Goal: Information Seeking & Learning: Learn about a topic

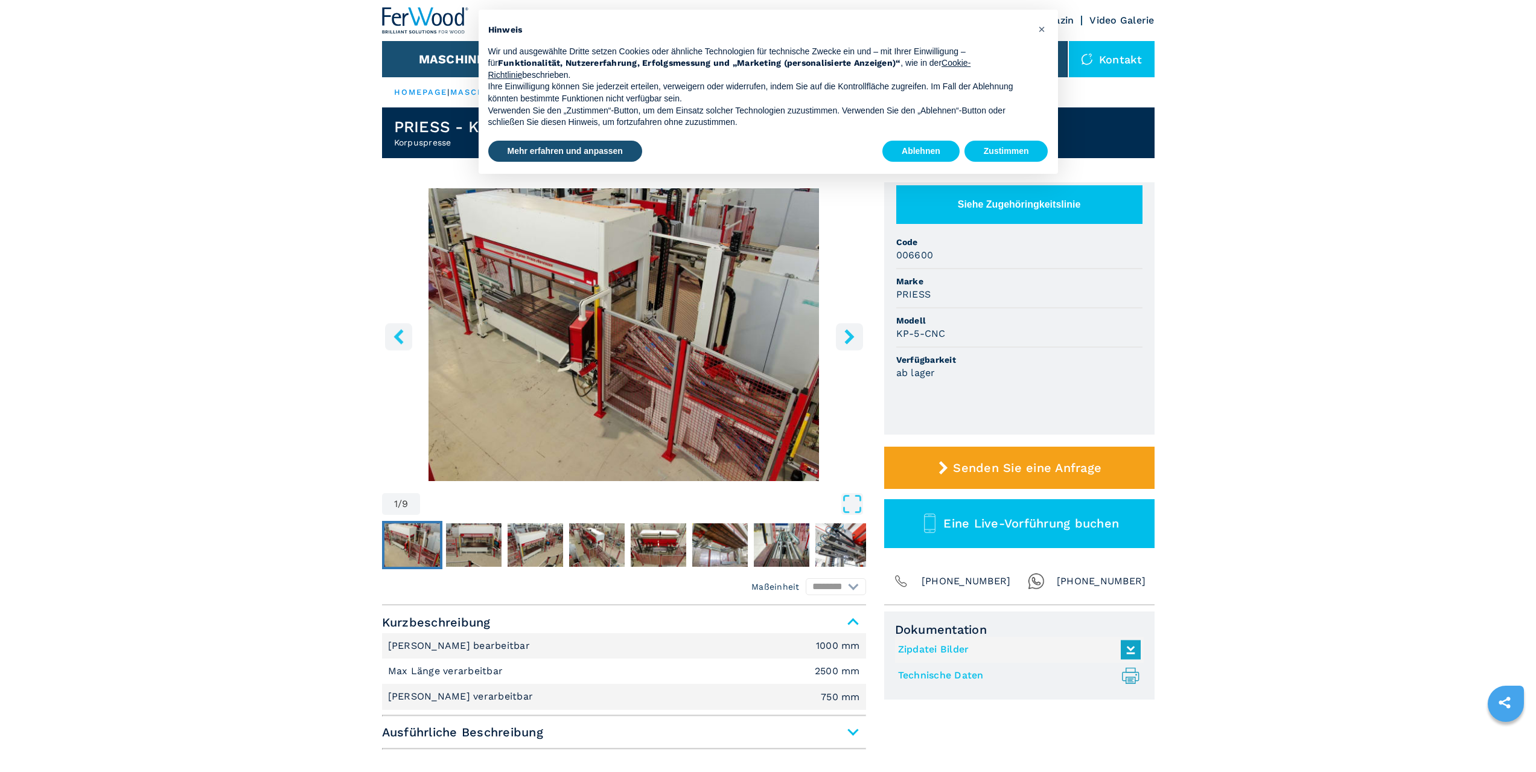
click at [559, 324] on img "Go to Slide 1" at bounding box center [624, 334] width 484 height 293
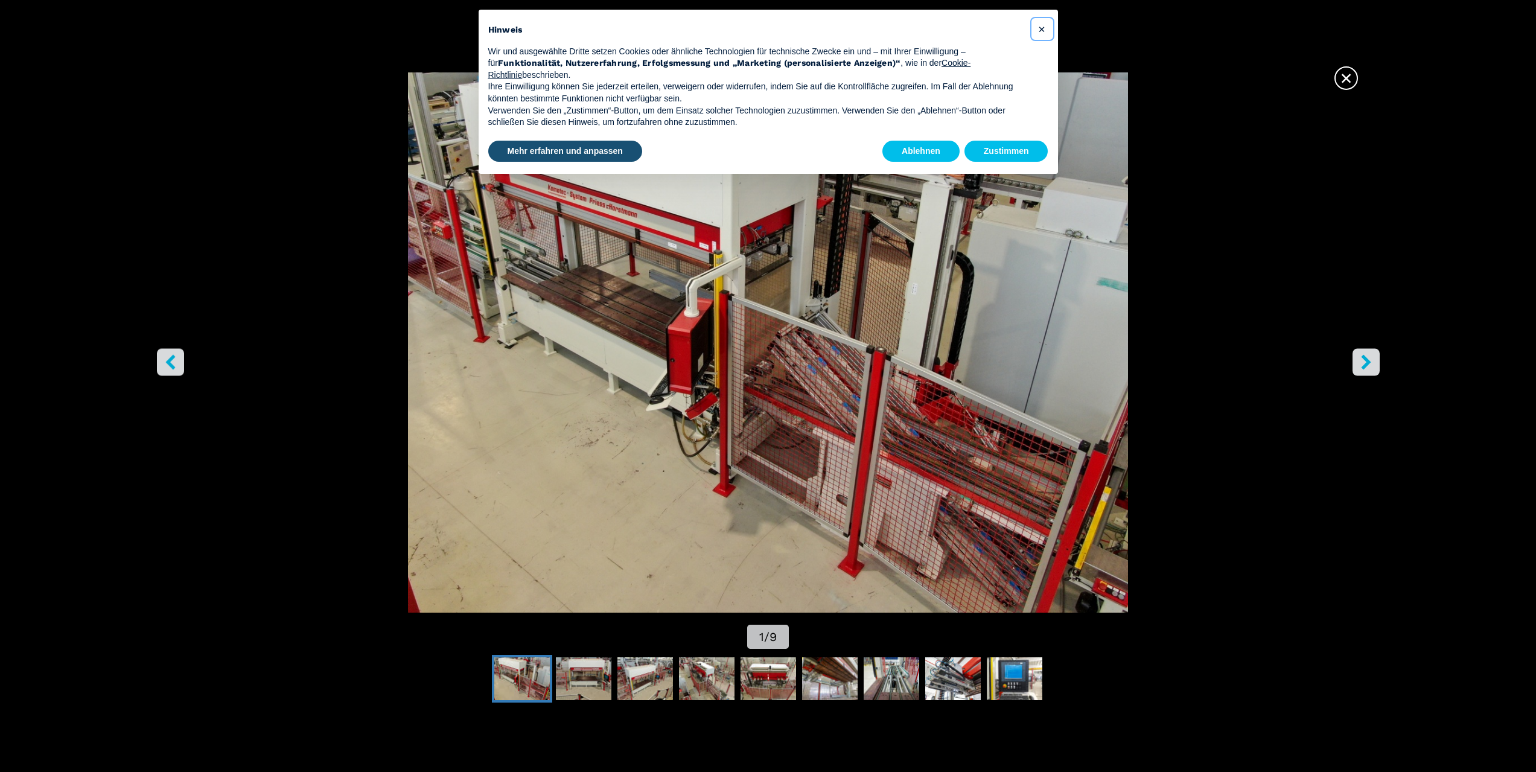
click at [1046, 28] on button "×" at bounding box center [1042, 28] width 19 height 19
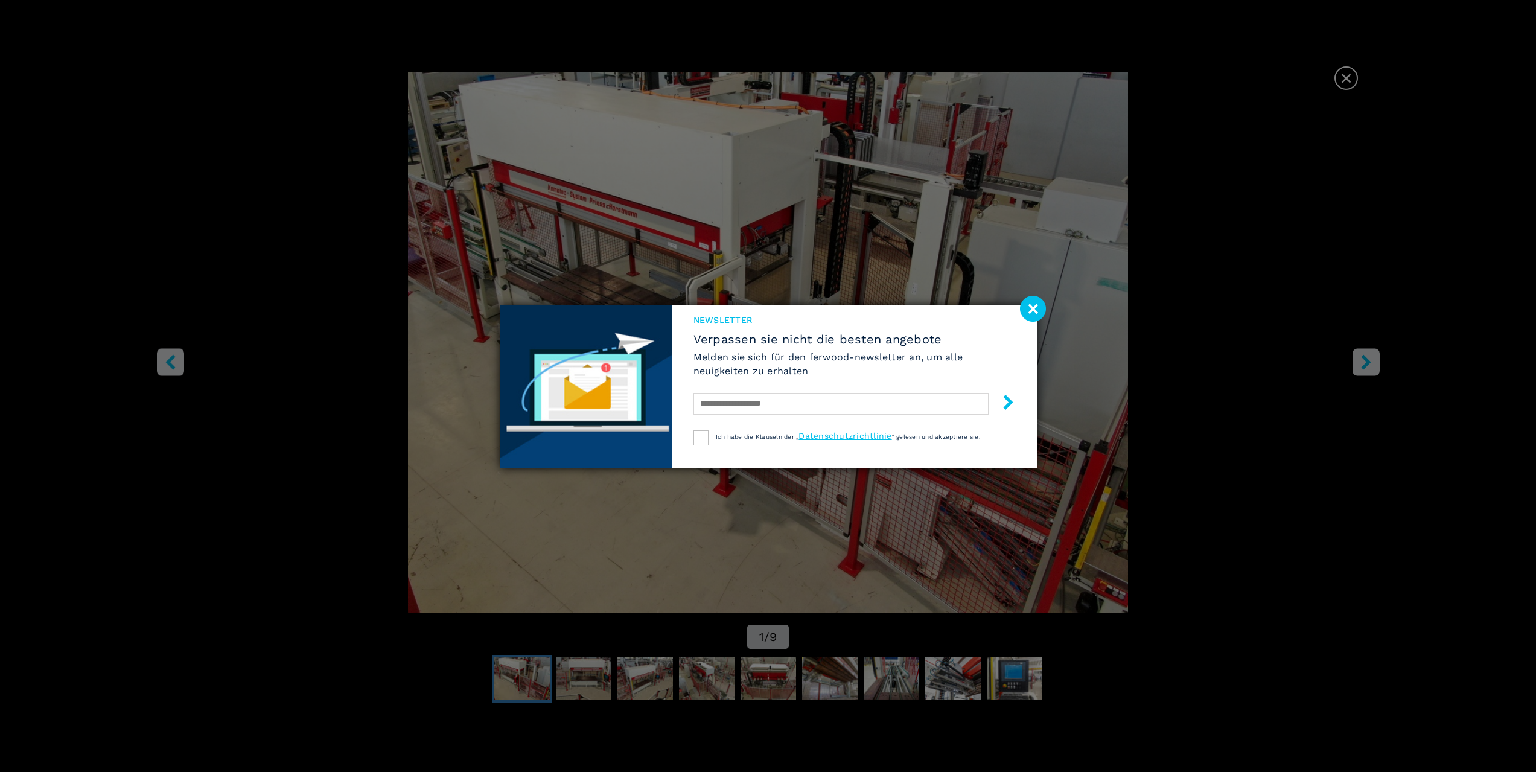
click at [1036, 308] on image at bounding box center [1033, 309] width 26 height 26
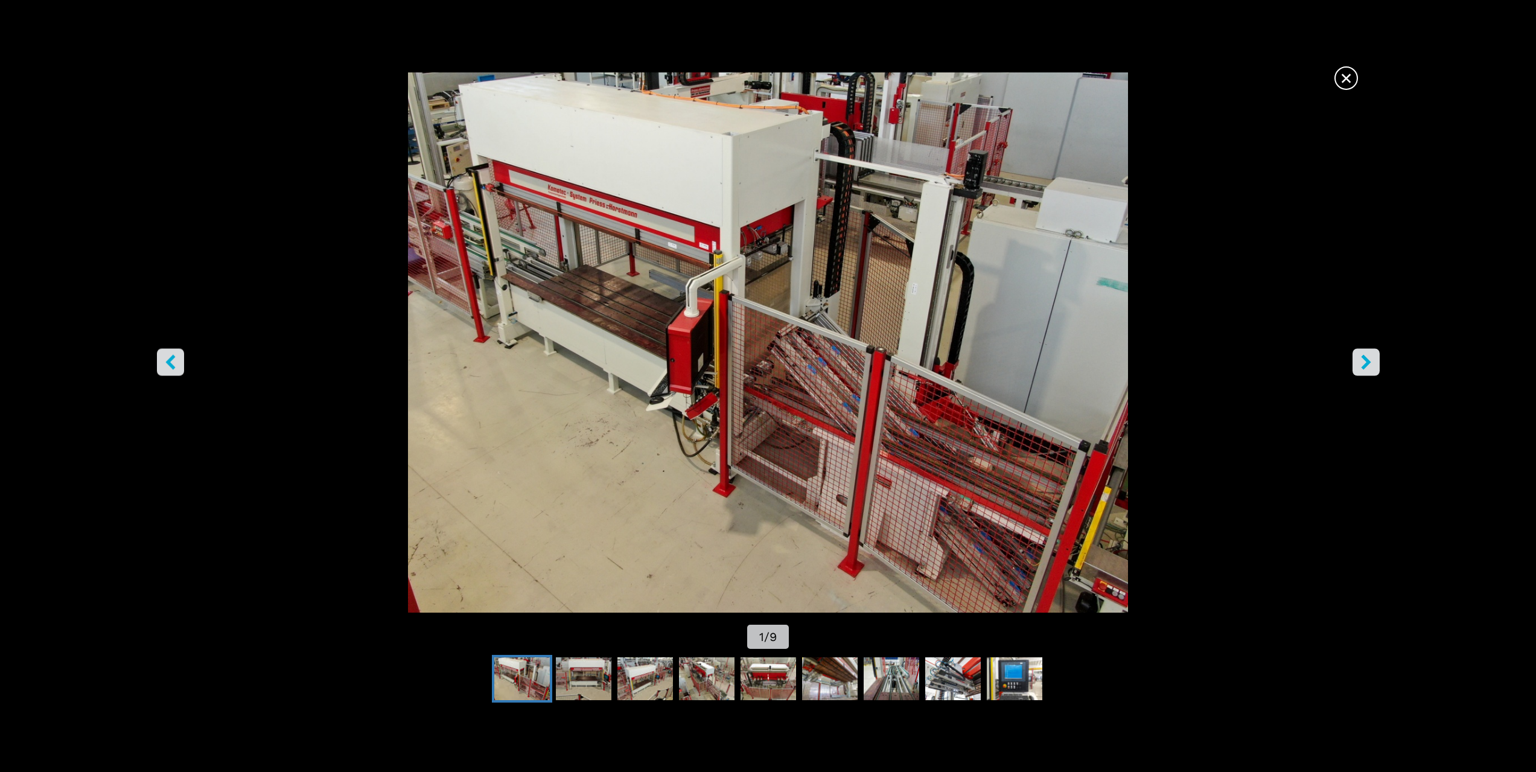
click at [1365, 358] on icon "right-button" at bounding box center [1366, 361] width 10 height 15
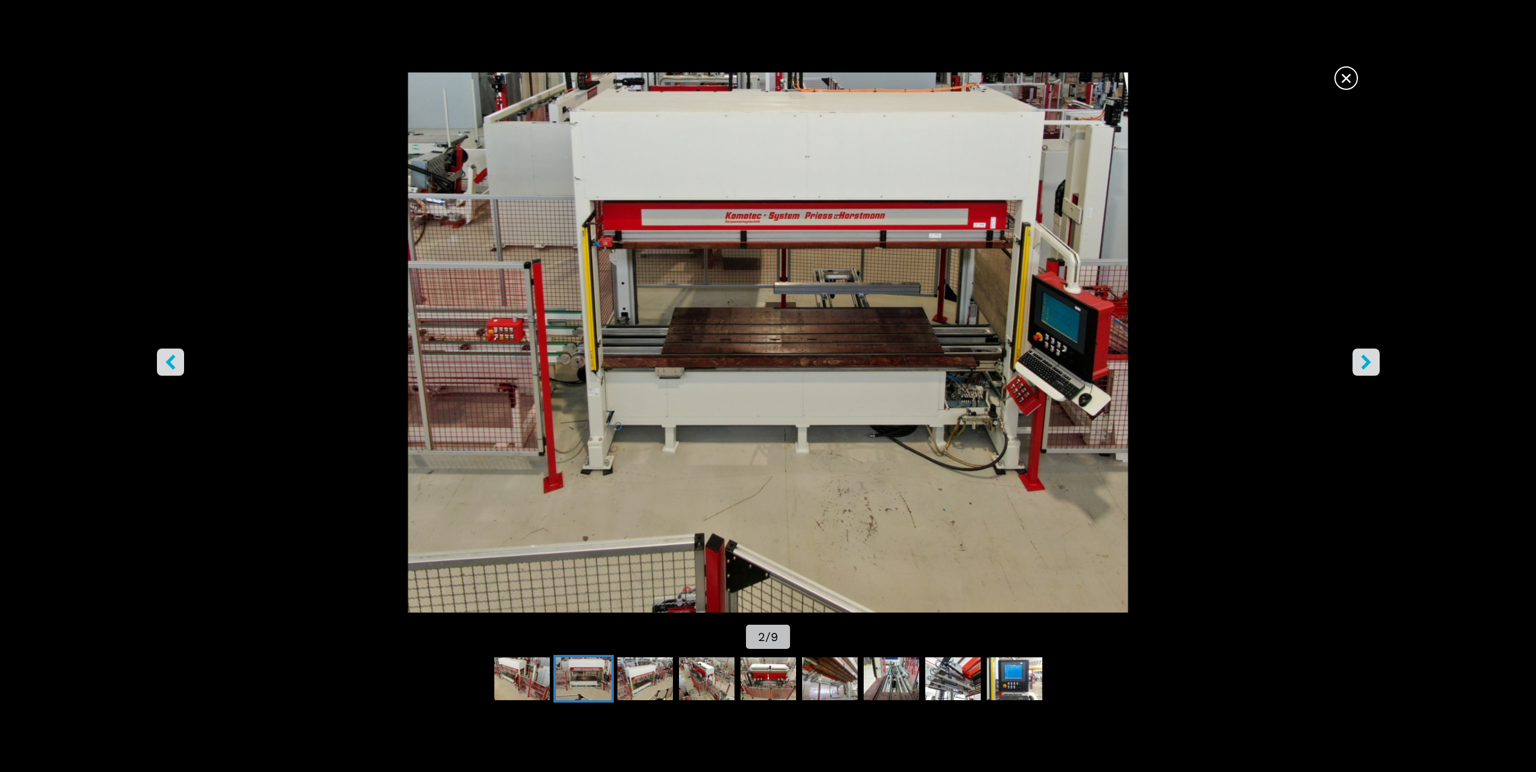
click at [1365, 358] on icon "right-button" at bounding box center [1366, 361] width 10 height 15
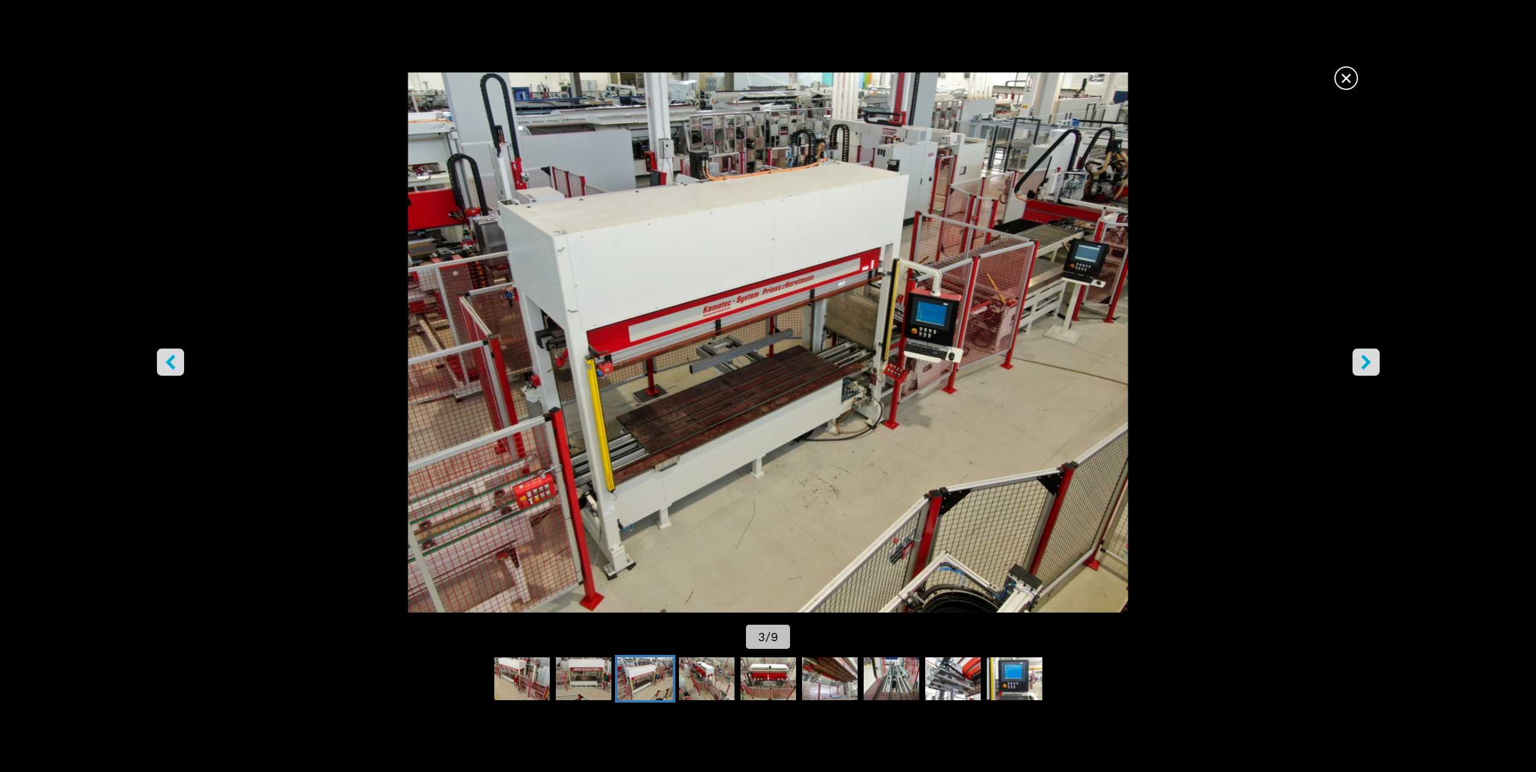
click at [1365, 358] on icon "right-button" at bounding box center [1366, 361] width 10 height 15
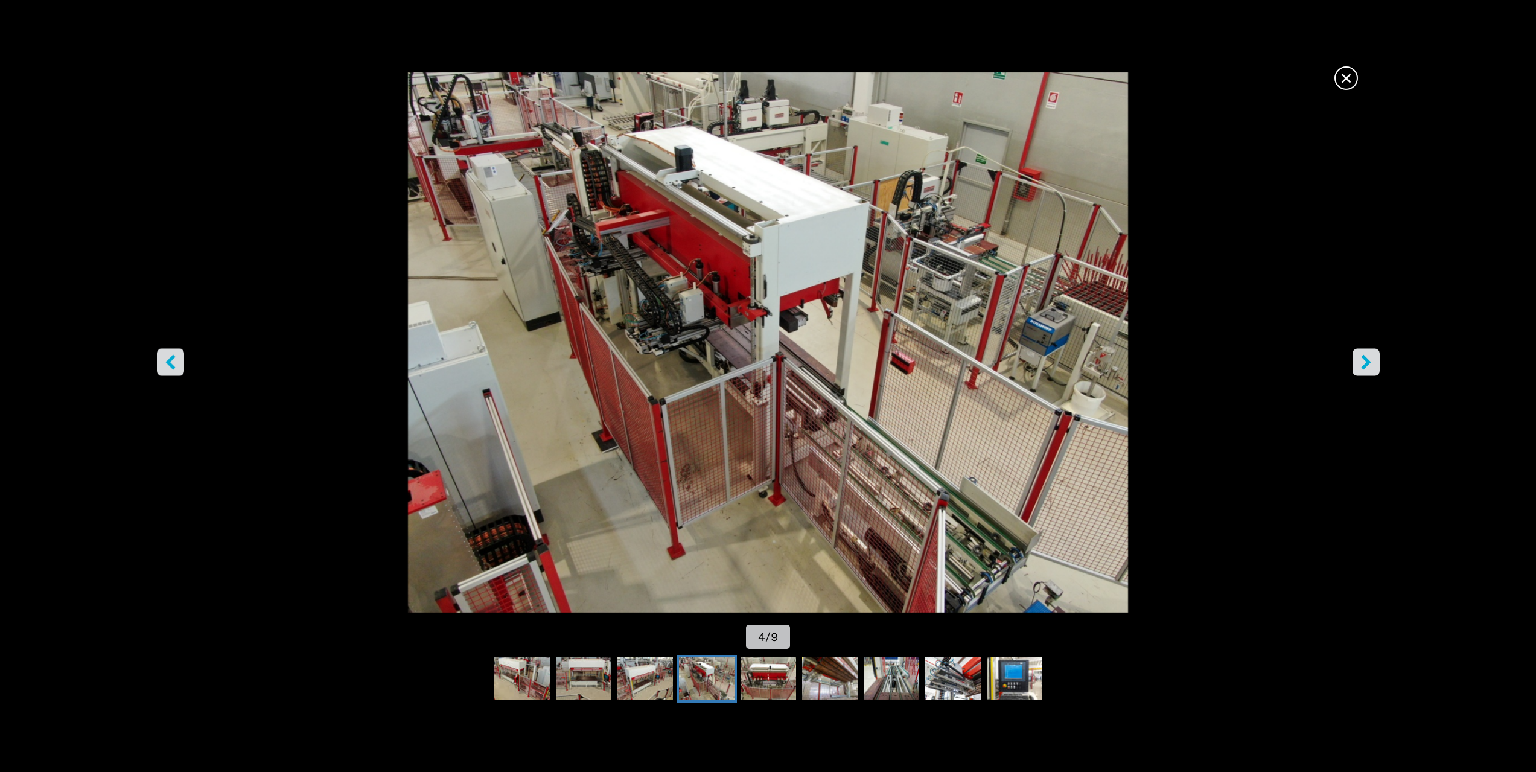
click at [1365, 358] on icon "right-button" at bounding box center [1366, 361] width 10 height 15
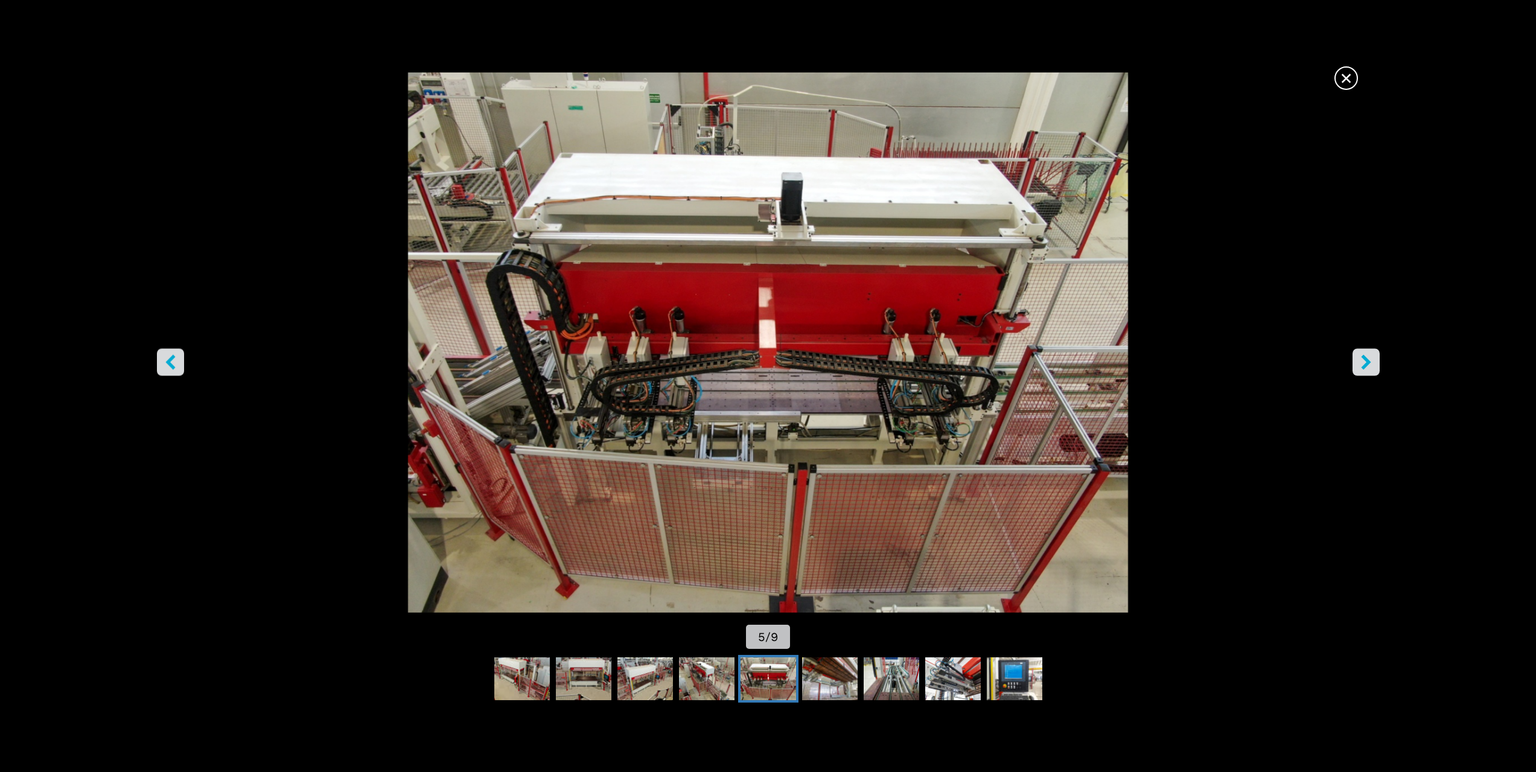
click at [1365, 358] on icon "right-button" at bounding box center [1366, 361] width 10 height 15
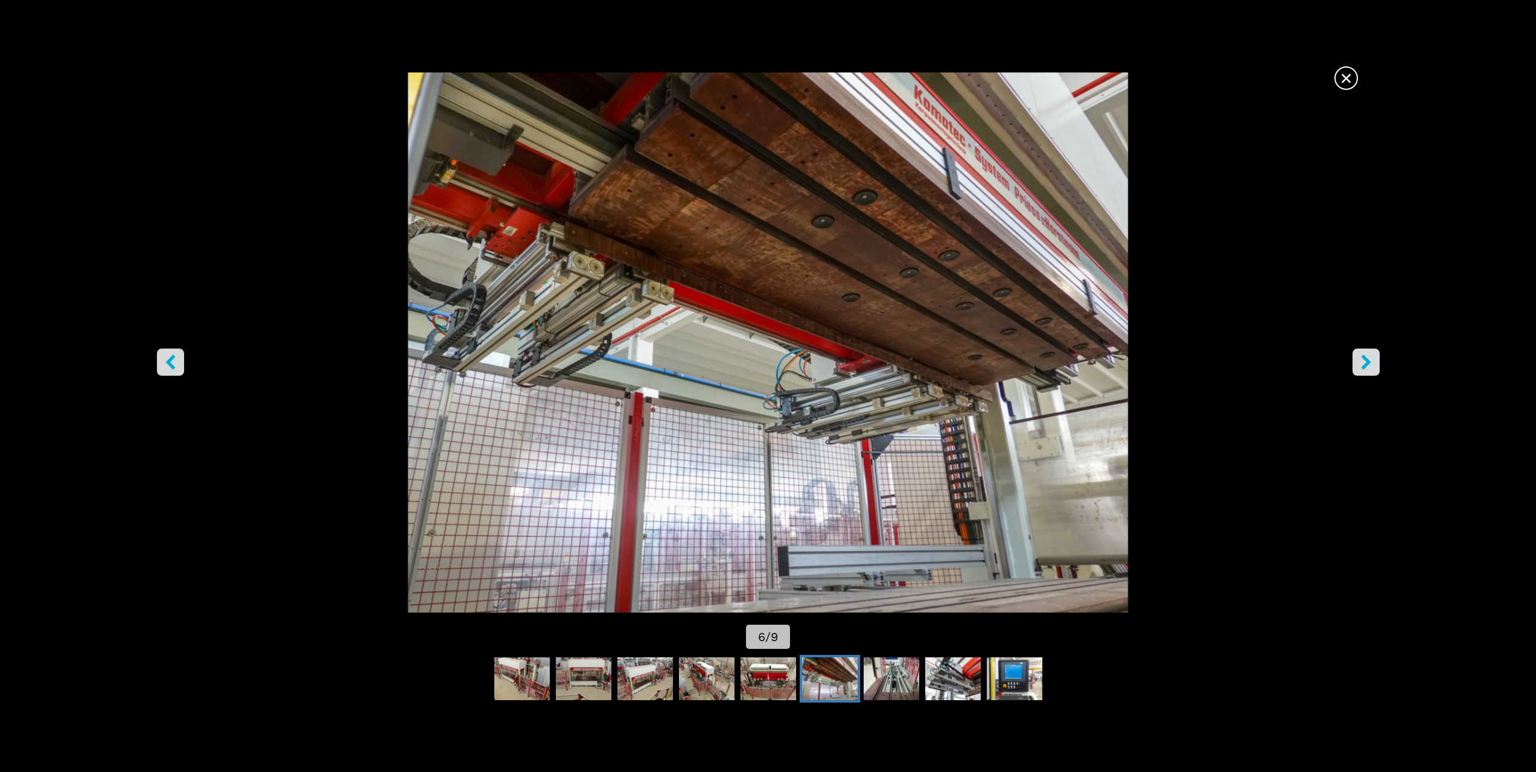
click at [1365, 358] on icon "right-button" at bounding box center [1366, 361] width 10 height 15
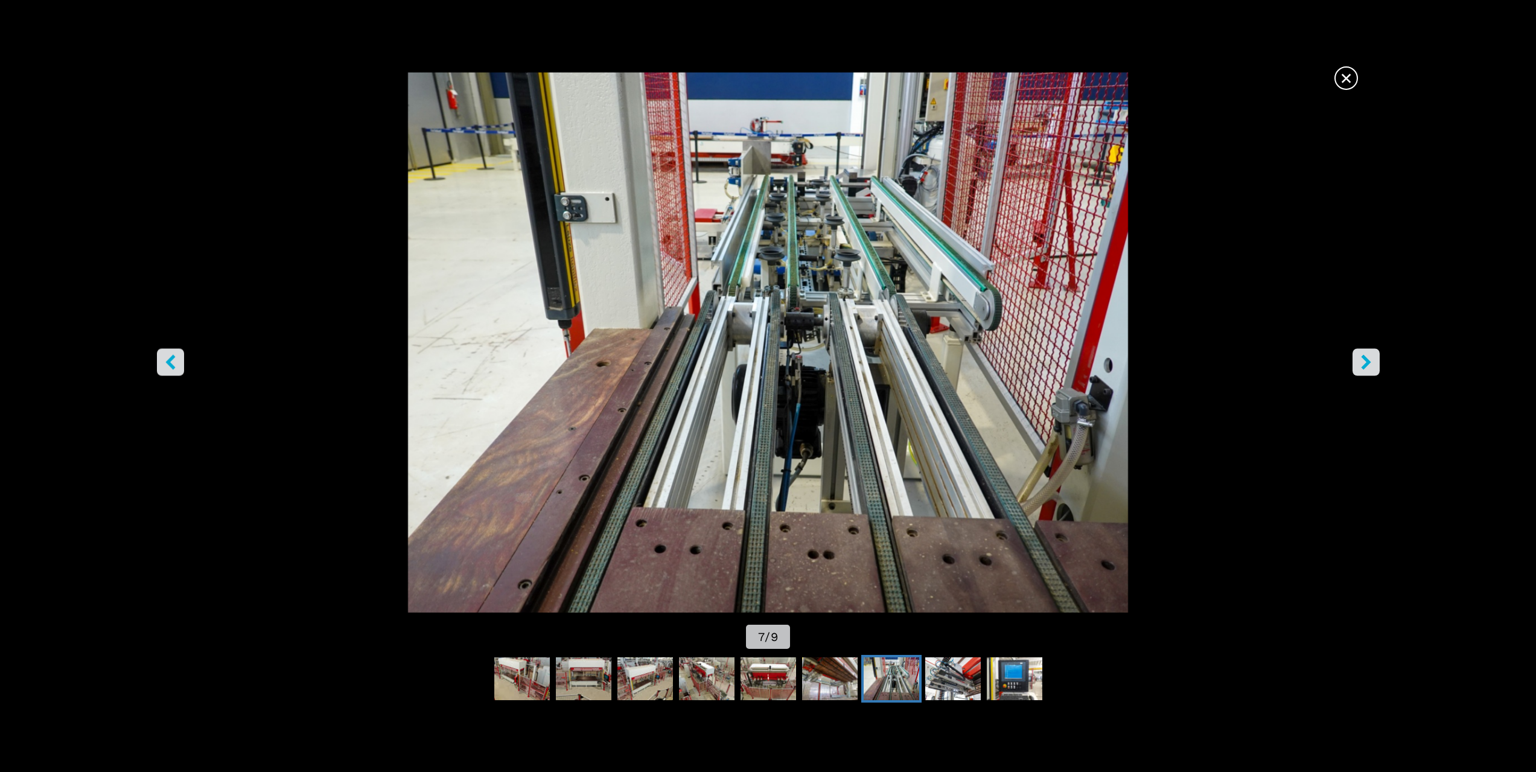
click at [1365, 358] on icon "right-button" at bounding box center [1366, 361] width 10 height 15
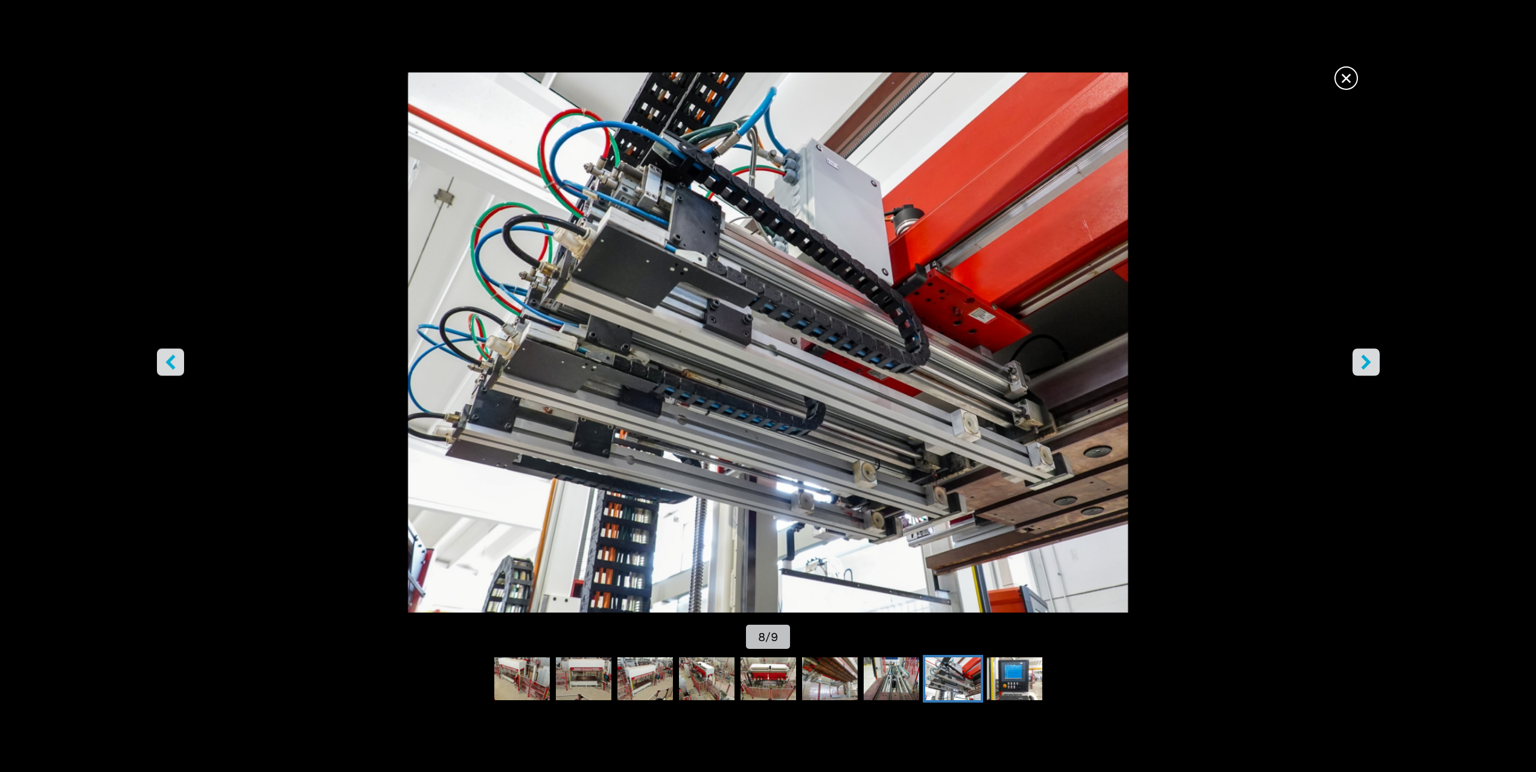
click at [1365, 358] on icon "right-button" at bounding box center [1366, 361] width 10 height 15
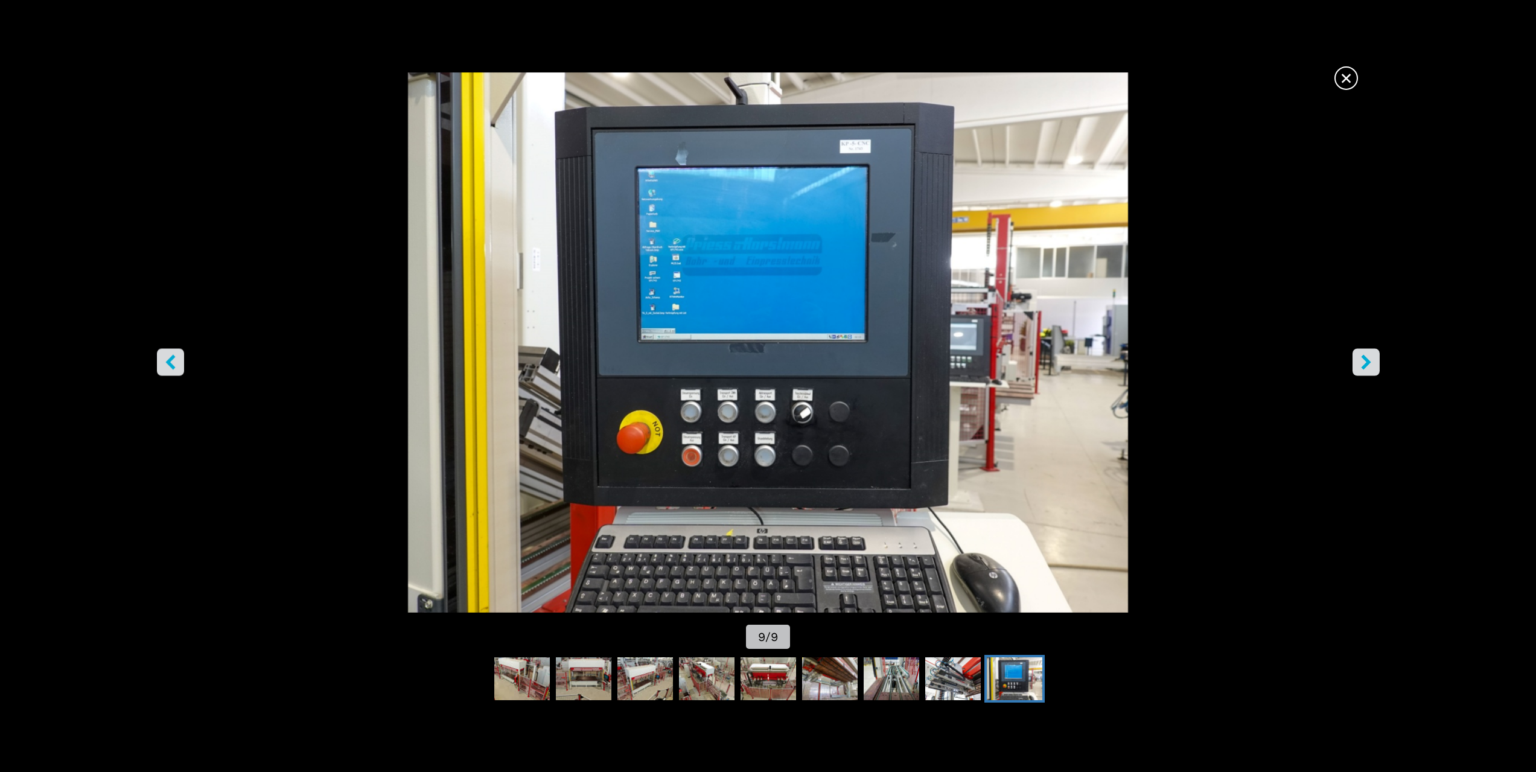
click at [1365, 358] on icon "right-button" at bounding box center [1366, 361] width 10 height 15
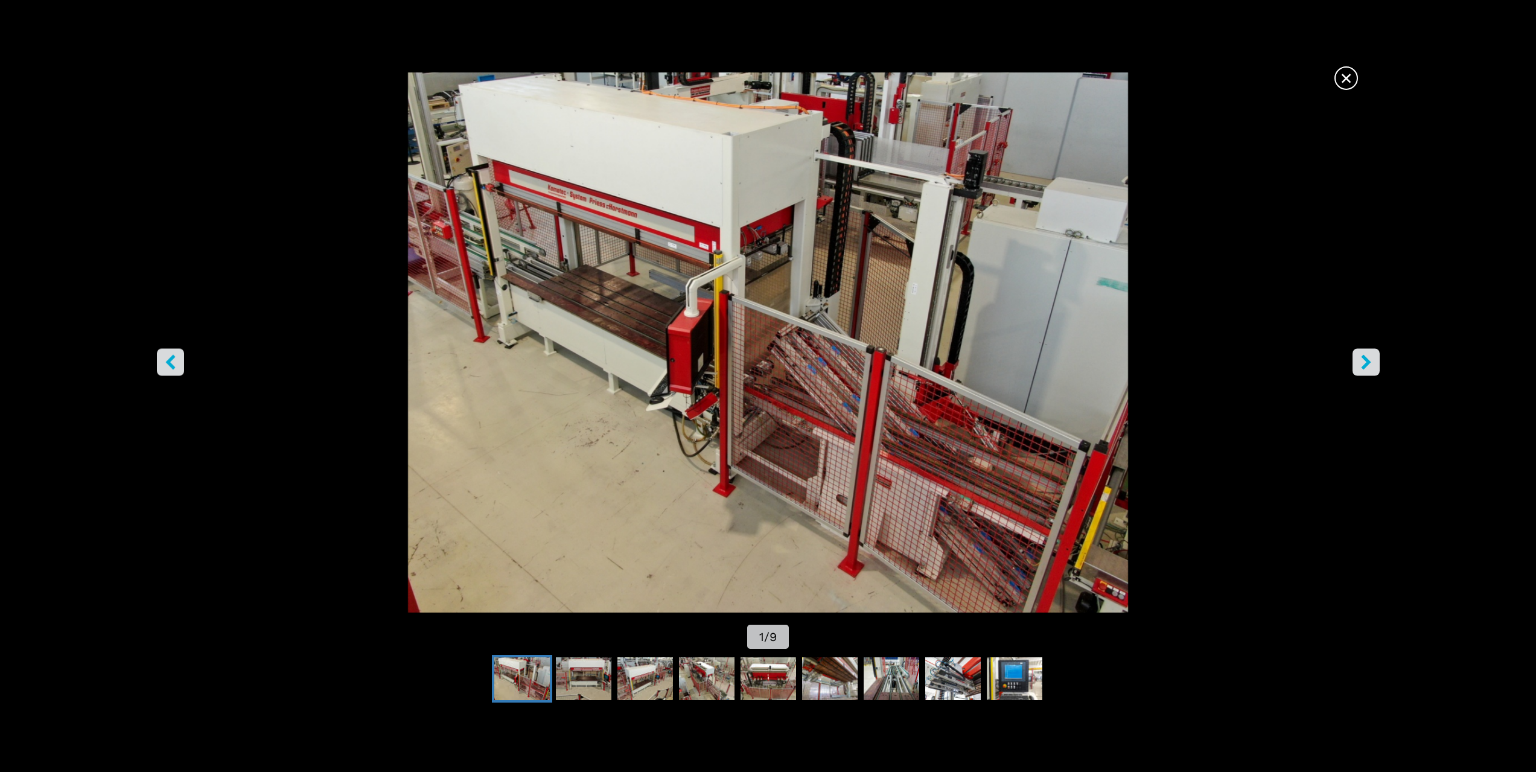
click at [1365, 358] on icon "right-button" at bounding box center [1366, 361] width 10 height 15
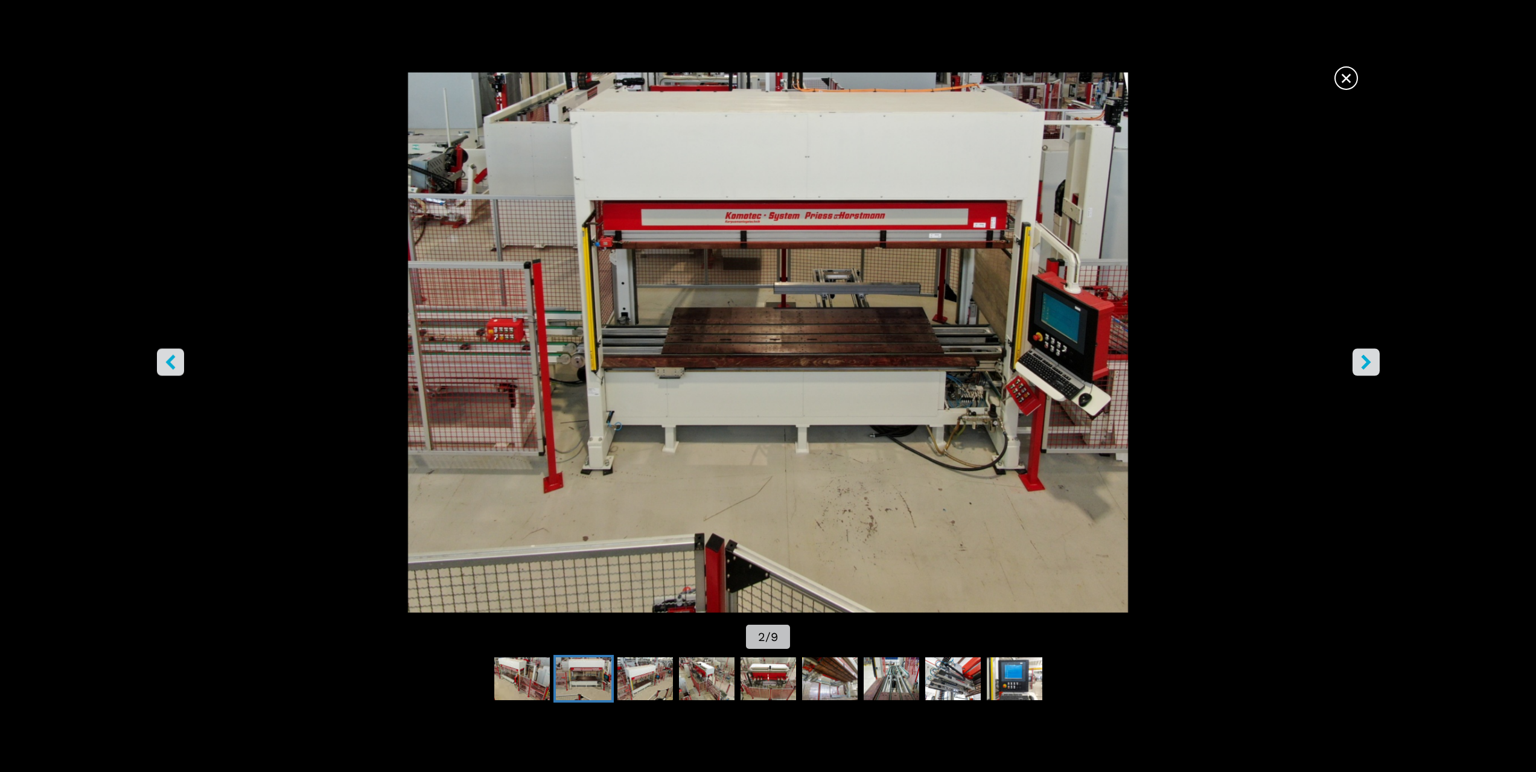
click at [1365, 358] on icon "right-button" at bounding box center [1366, 361] width 10 height 15
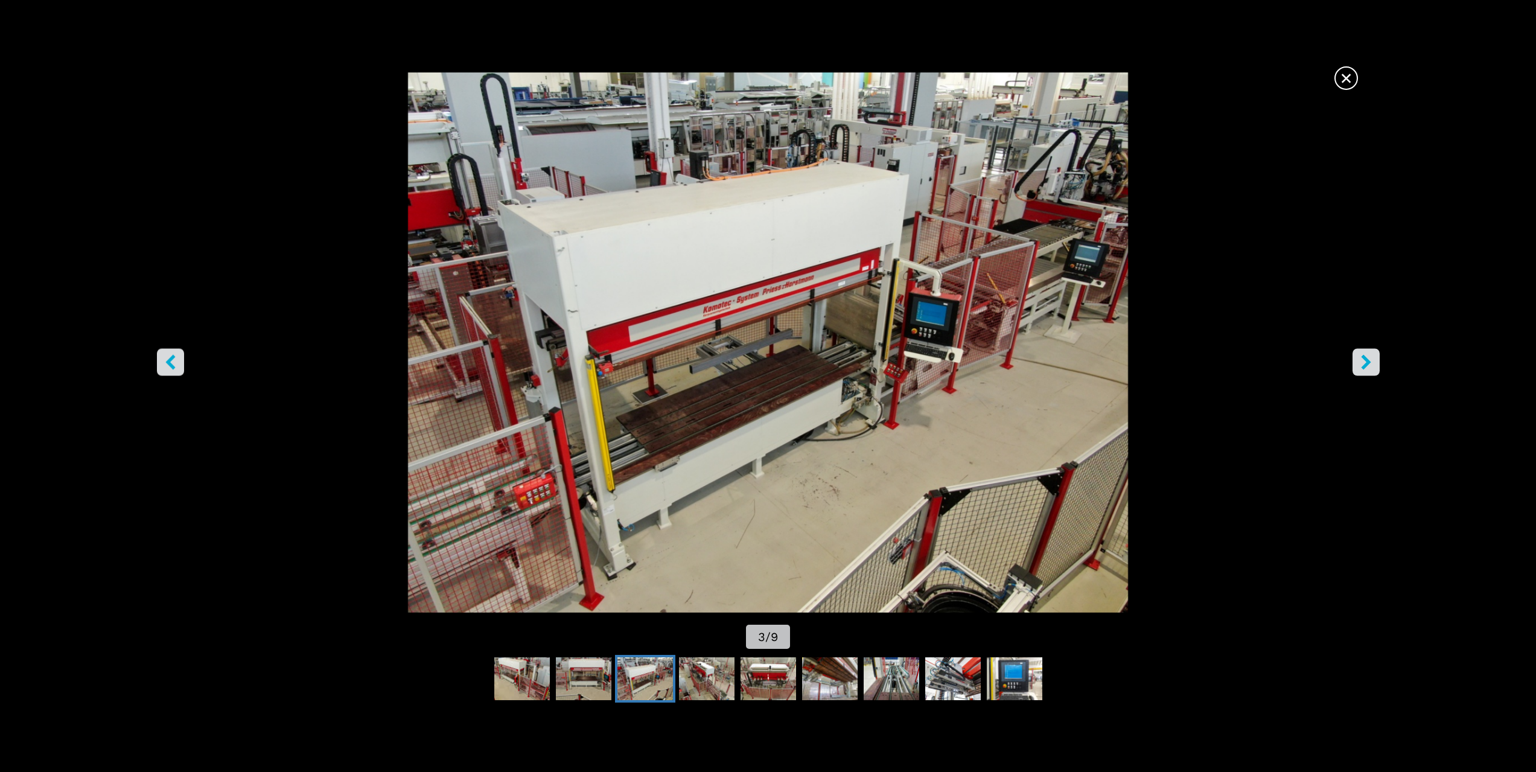
click at [1365, 358] on icon "right-button" at bounding box center [1366, 361] width 10 height 15
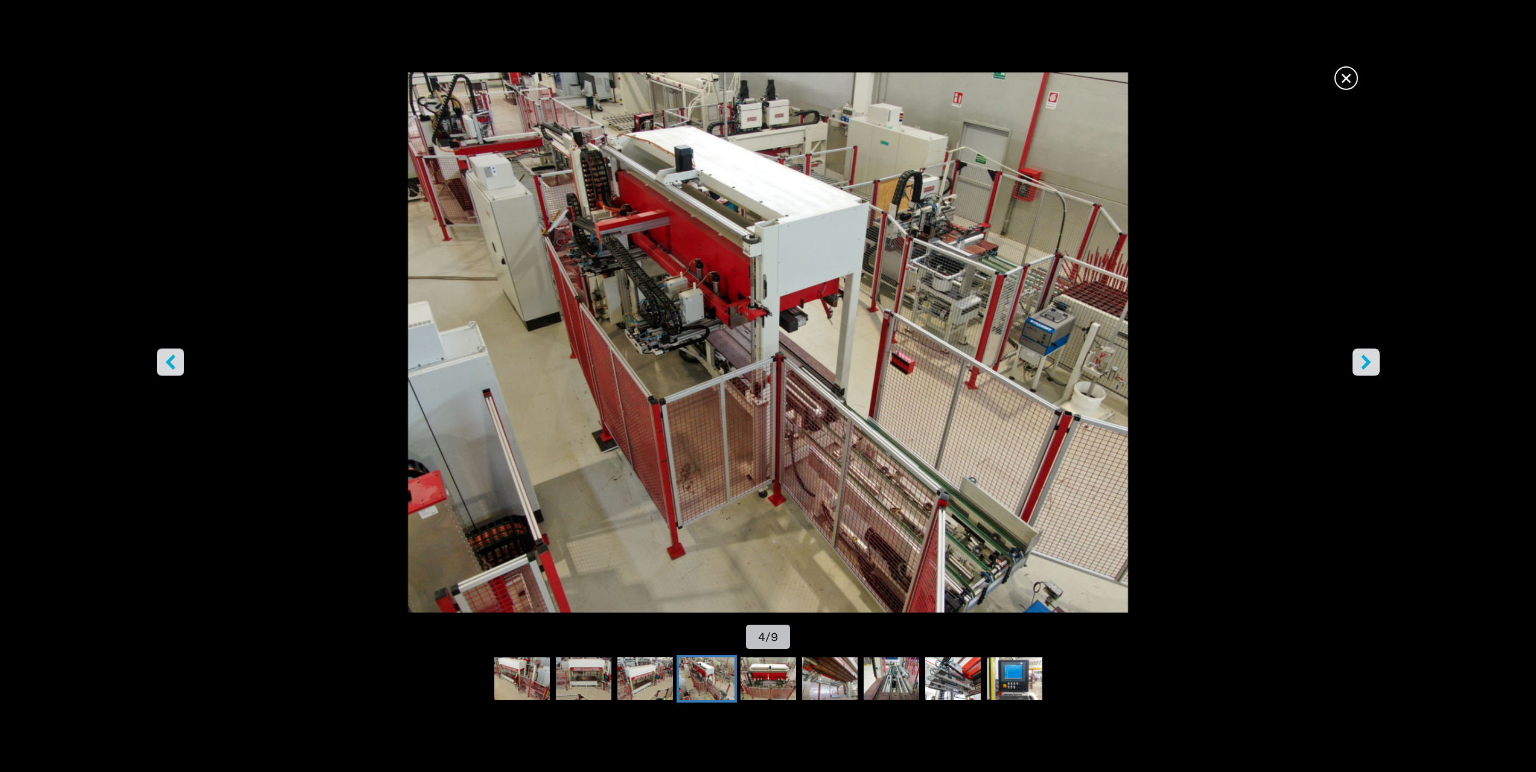
click at [1365, 358] on icon "right-button" at bounding box center [1366, 361] width 10 height 15
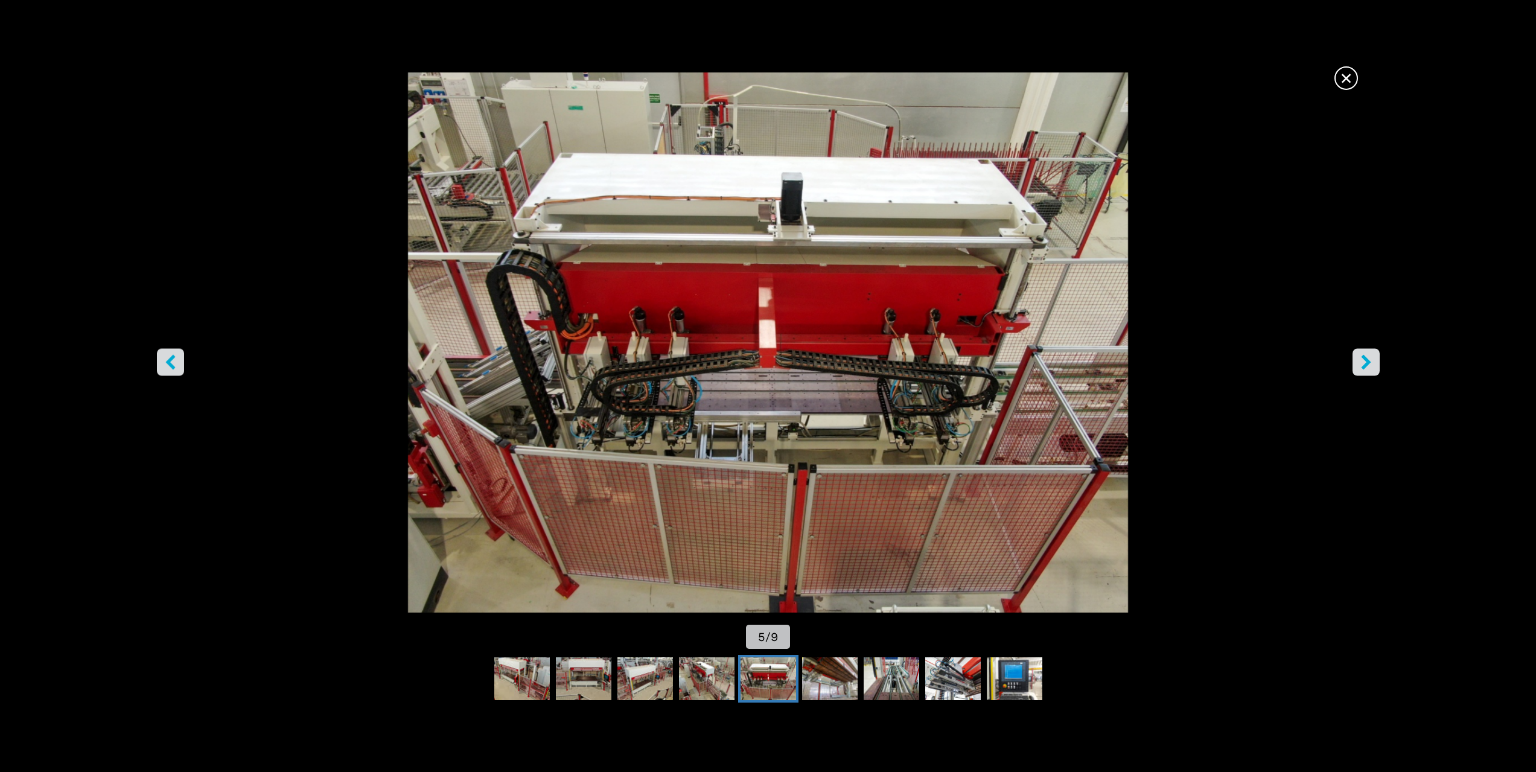
click at [1345, 74] on span "×" at bounding box center [1346, 75] width 21 height 21
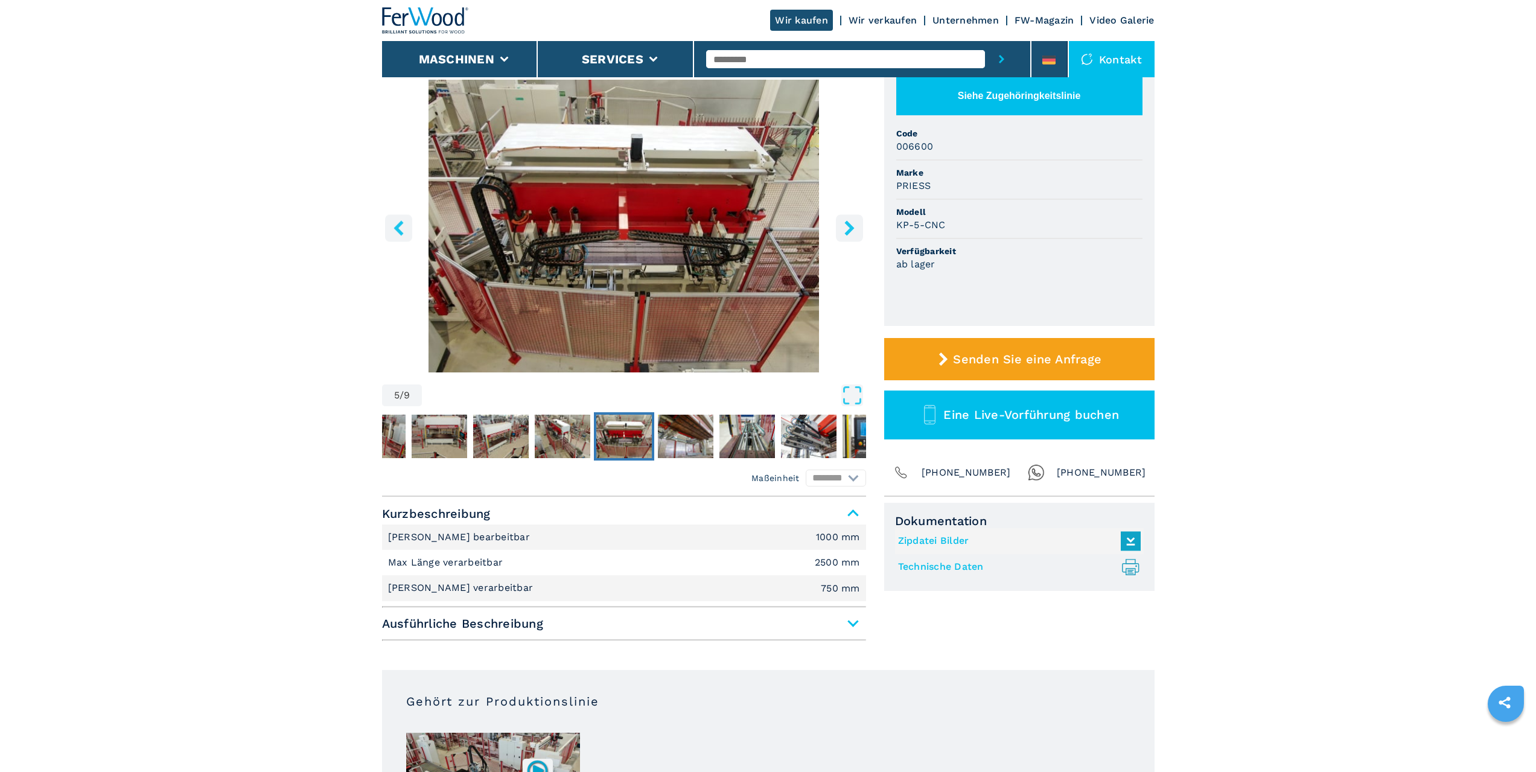
scroll to position [121, 0]
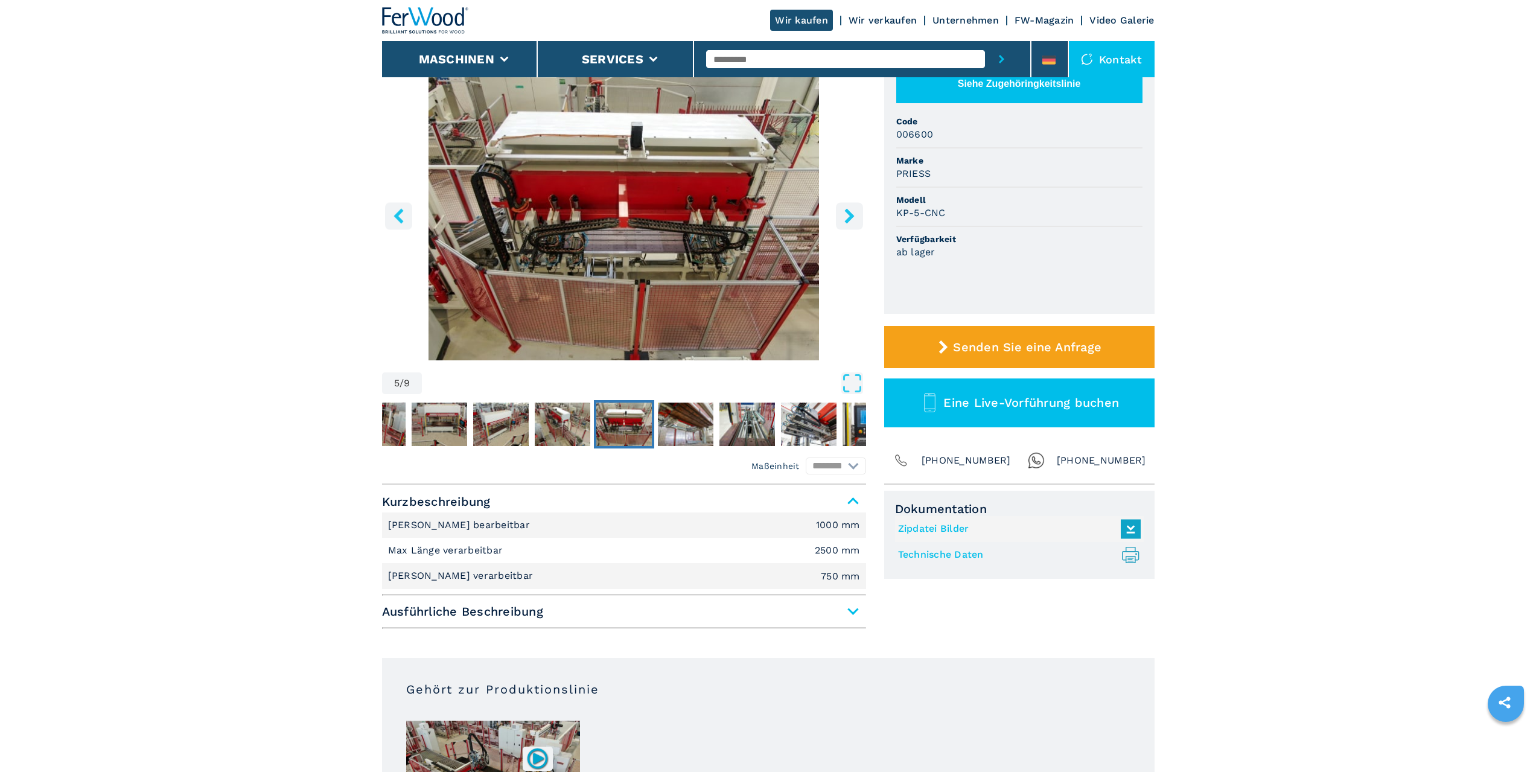
click at [852, 609] on span "Ausführliche Beschreibung" at bounding box center [624, 611] width 484 height 22
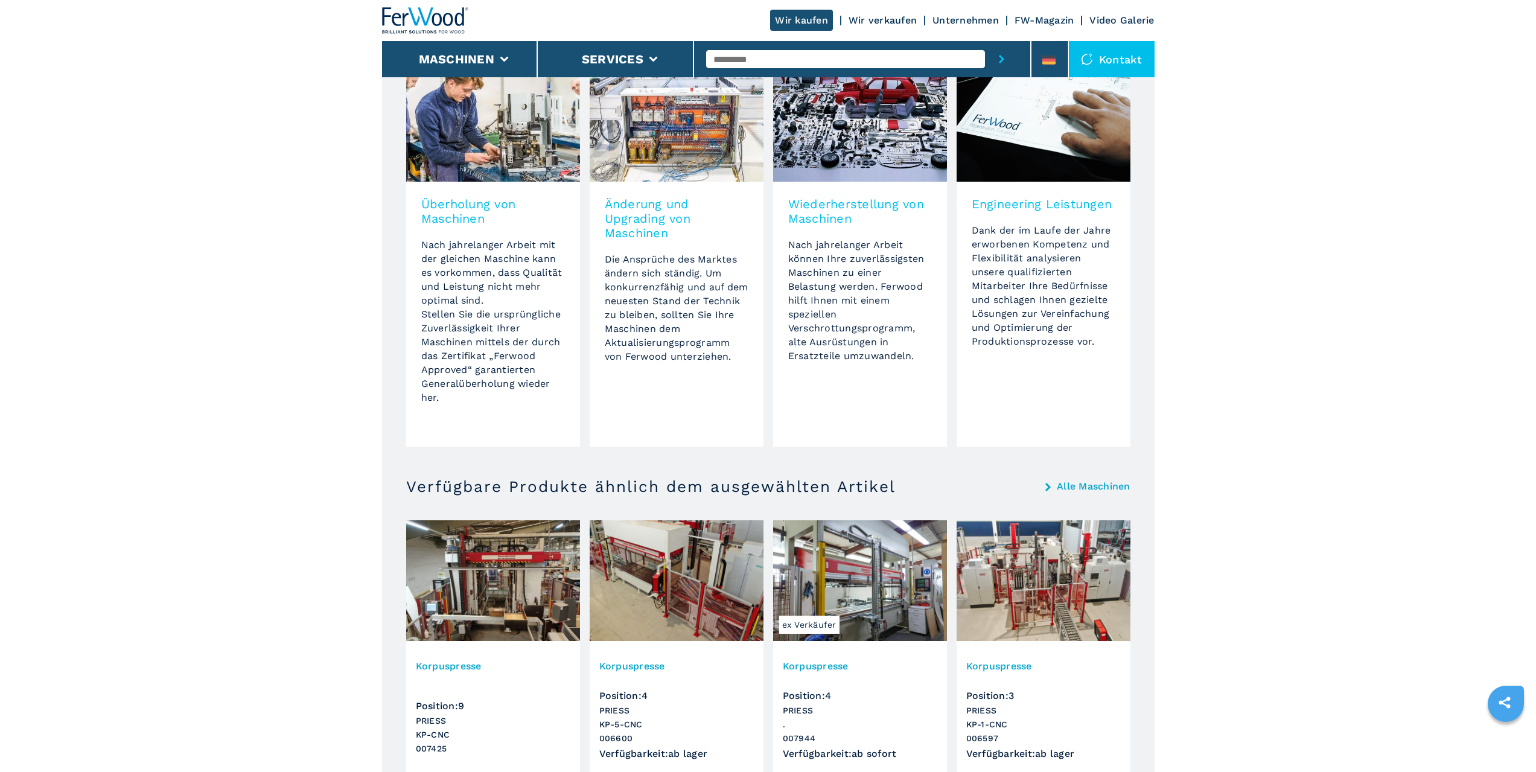
scroll to position [1509, 0]
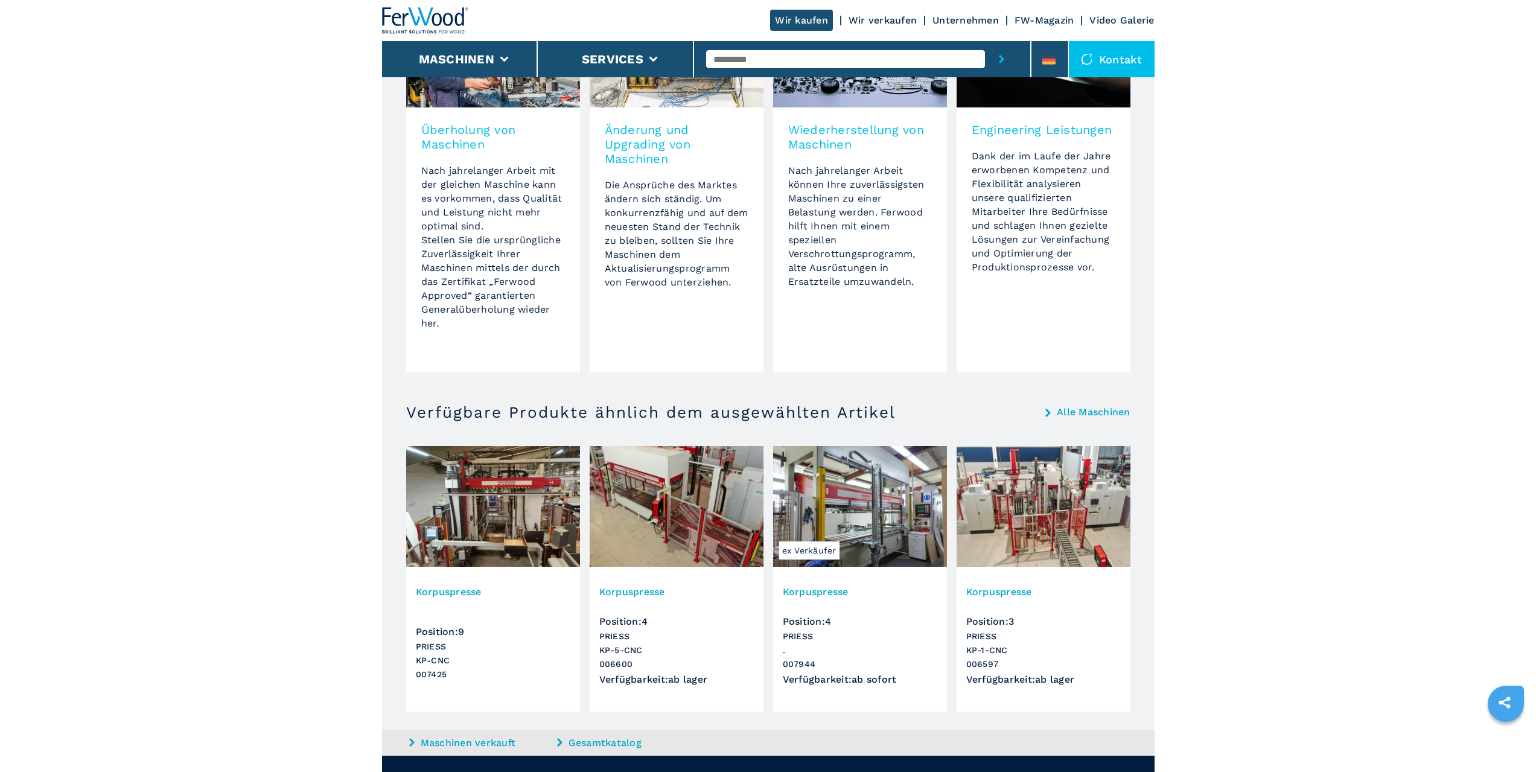
click at [870, 526] on img at bounding box center [860, 506] width 174 height 121
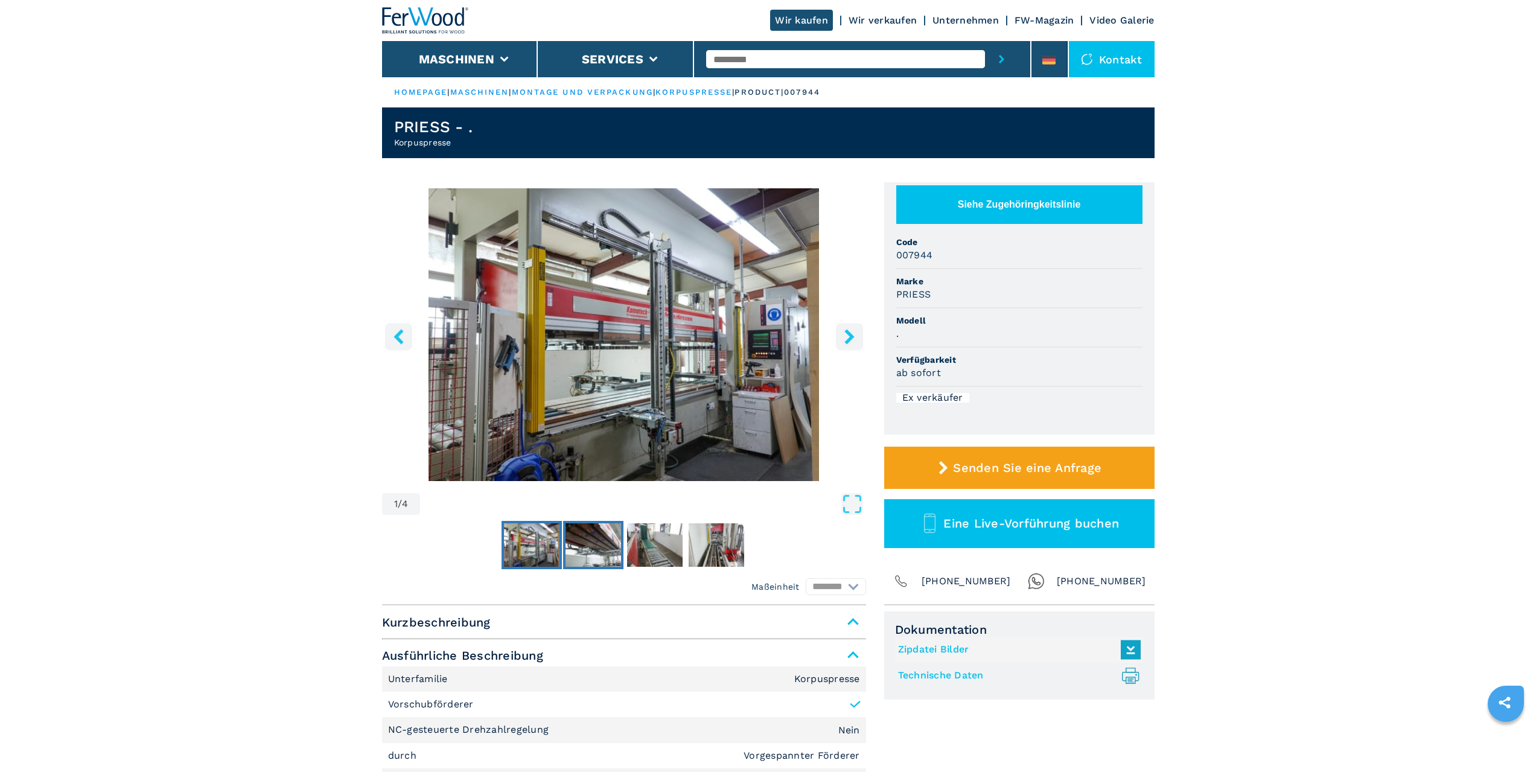
click at [609, 543] on img "Go to Slide 2" at bounding box center [593, 544] width 56 height 43
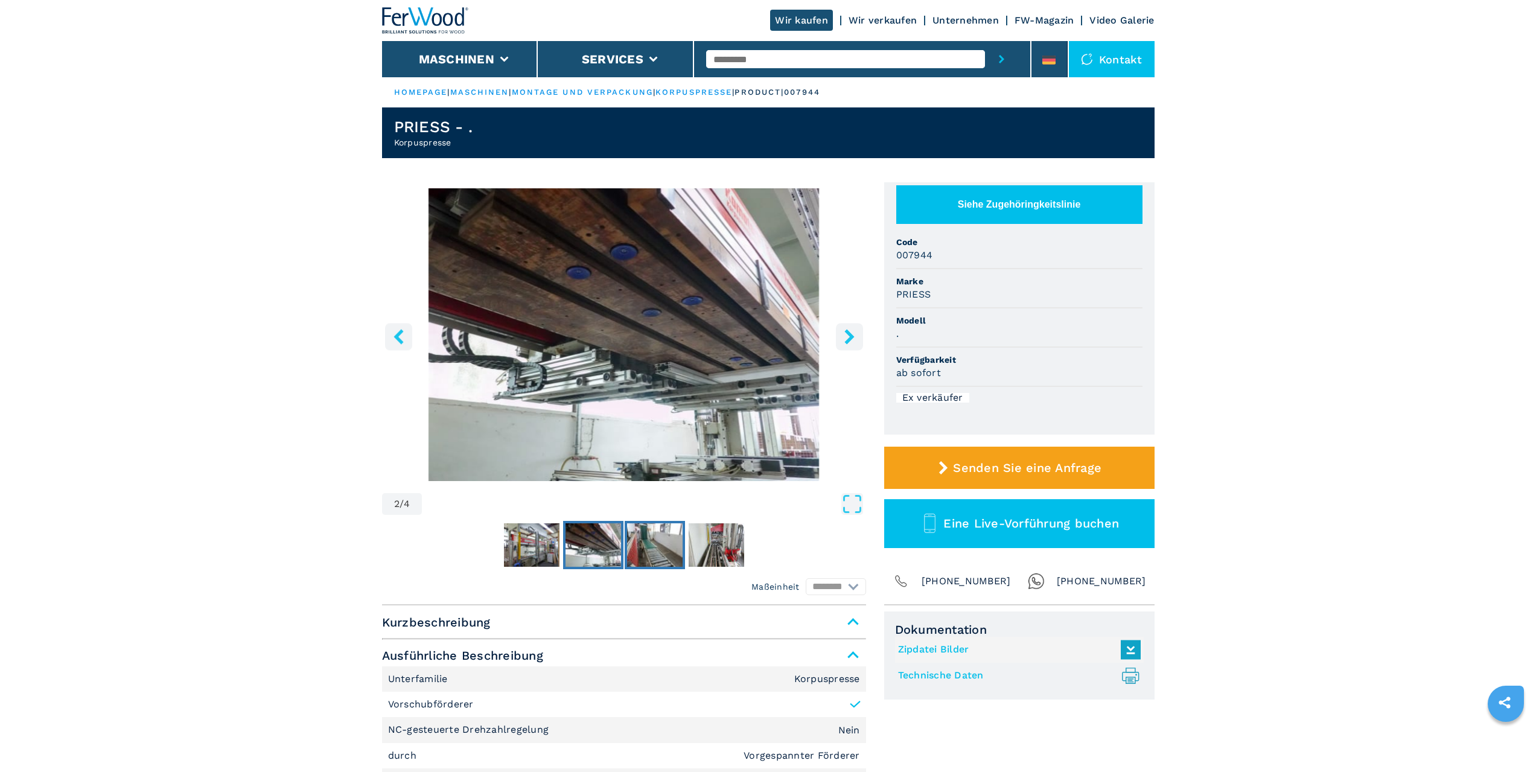
click at [656, 540] on img "Go to Slide 3" at bounding box center [655, 544] width 56 height 43
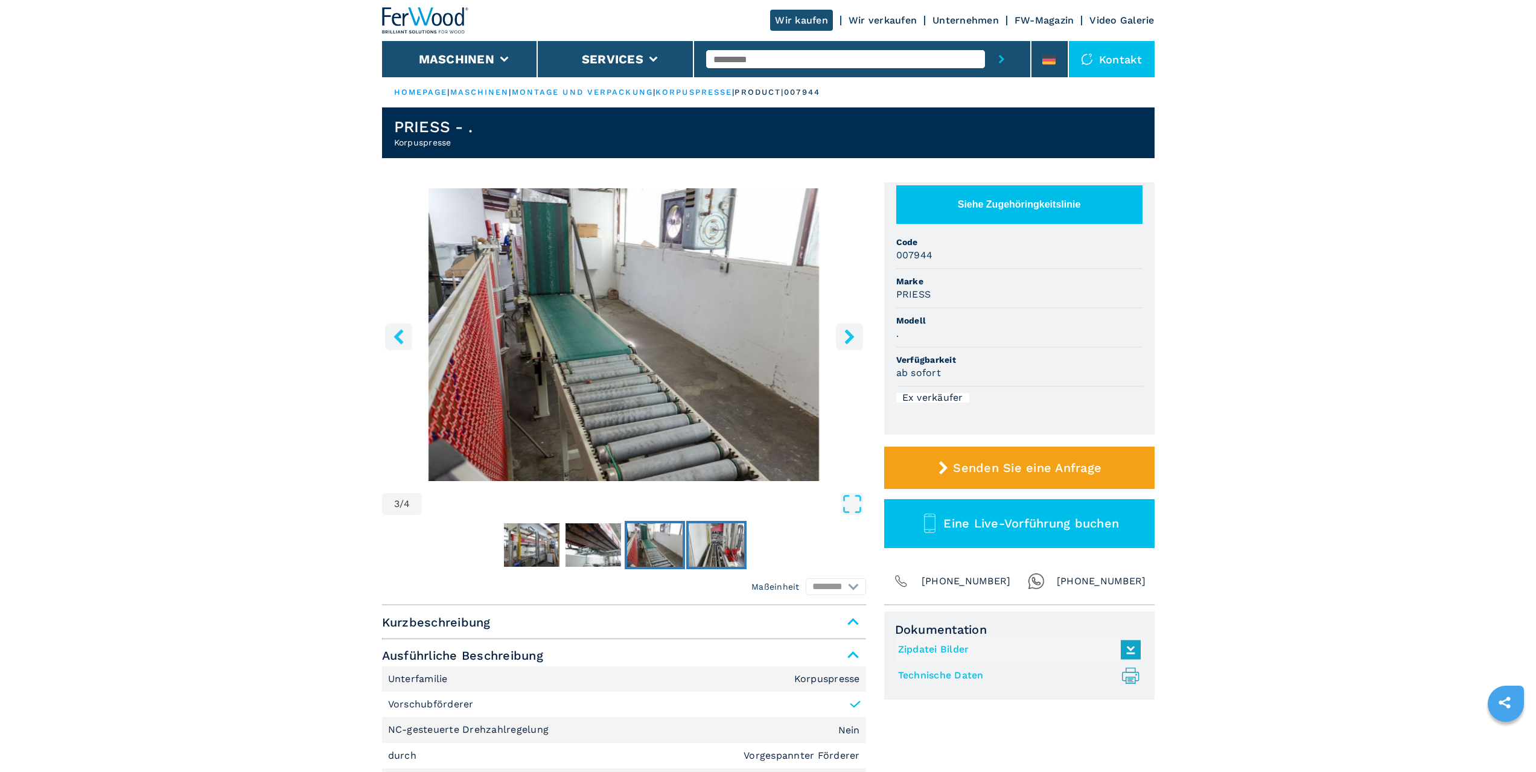
click at [714, 541] on img "Go to Slide 4" at bounding box center [717, 544] width 56 height 43
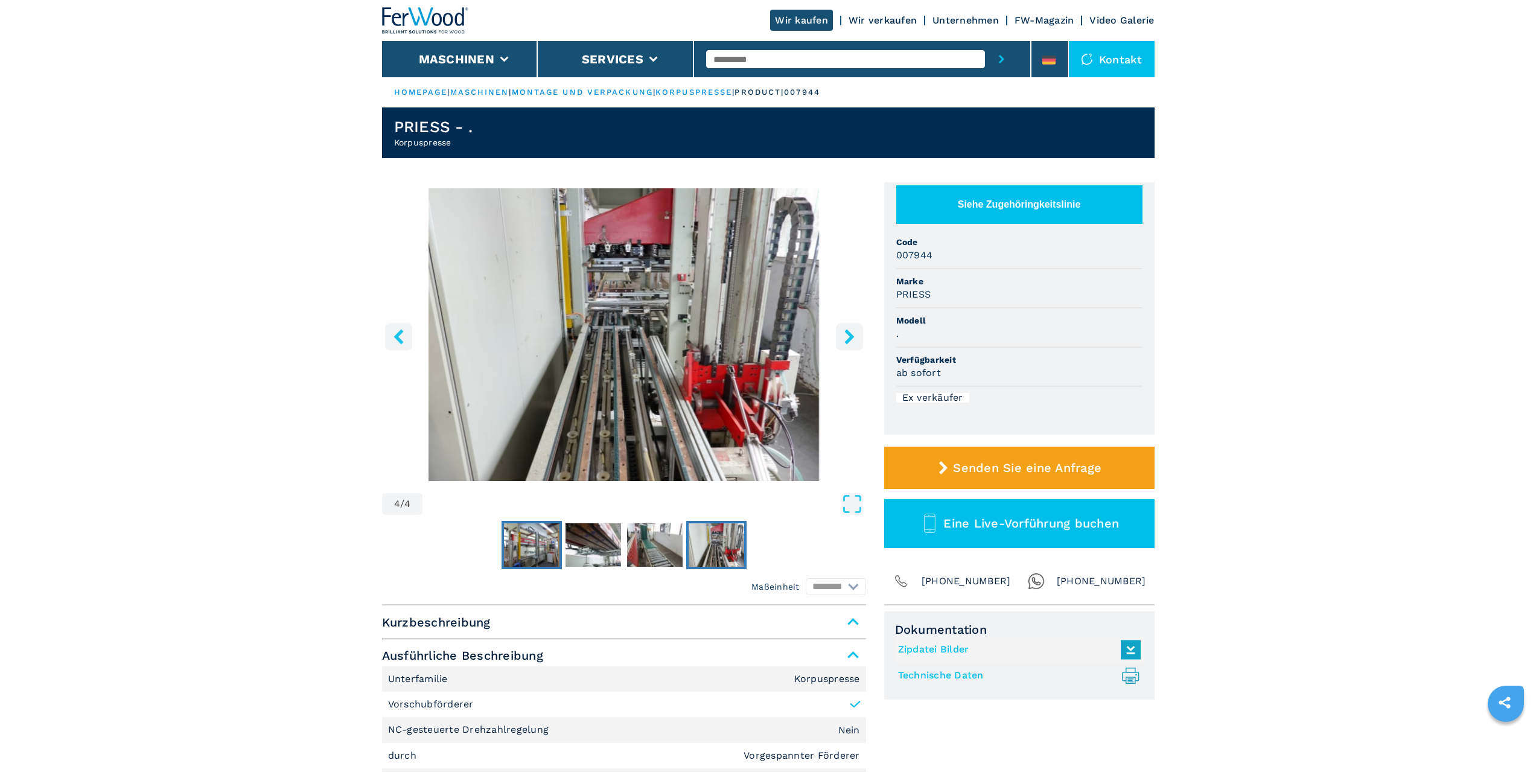
click at [538, 543] on img "Go to Slide 1" at bounding box center [532, 544] width 56 height 43
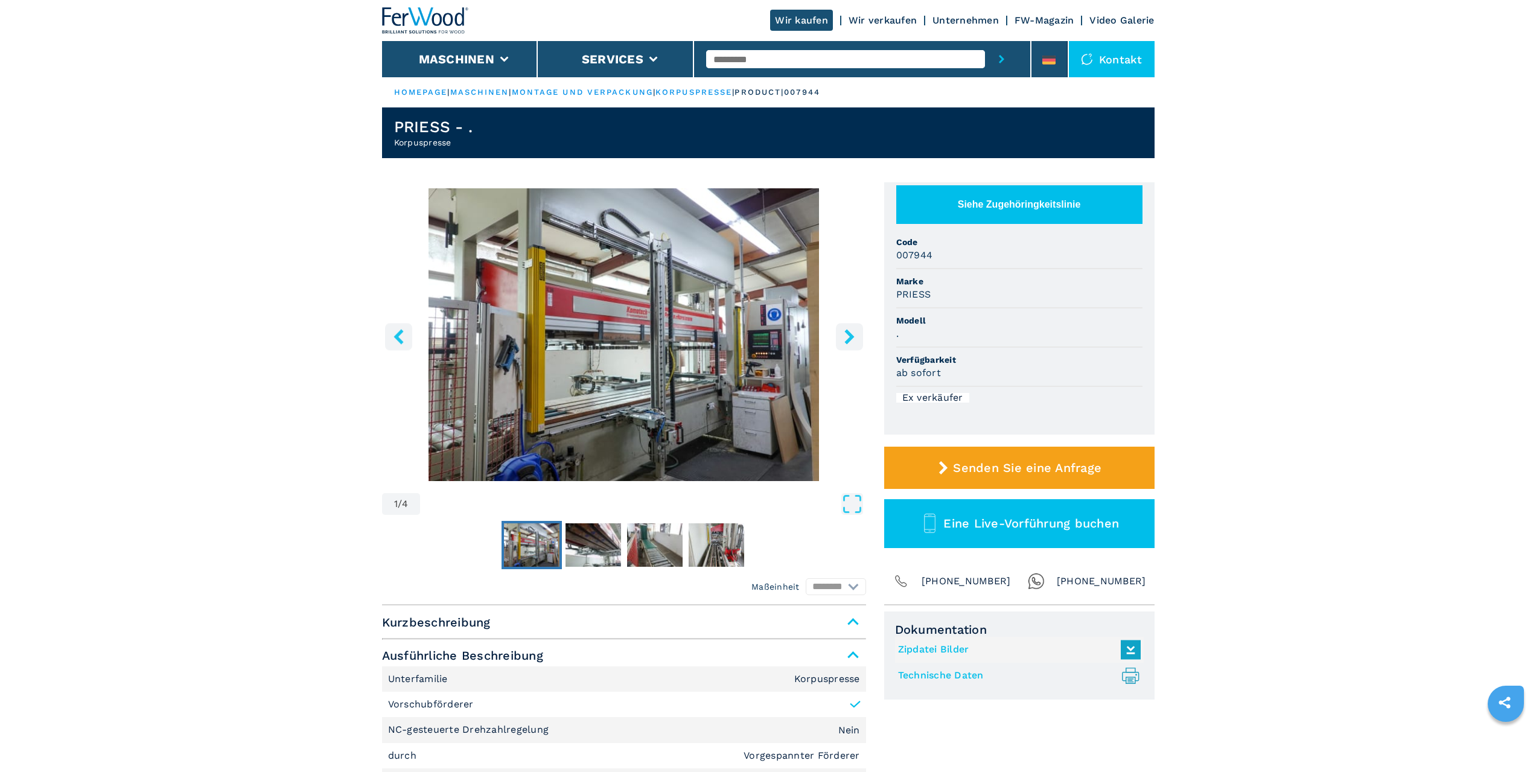
click at [401, 337] on icon "left-button" at bounding box center [398, 336] width 15 height 15
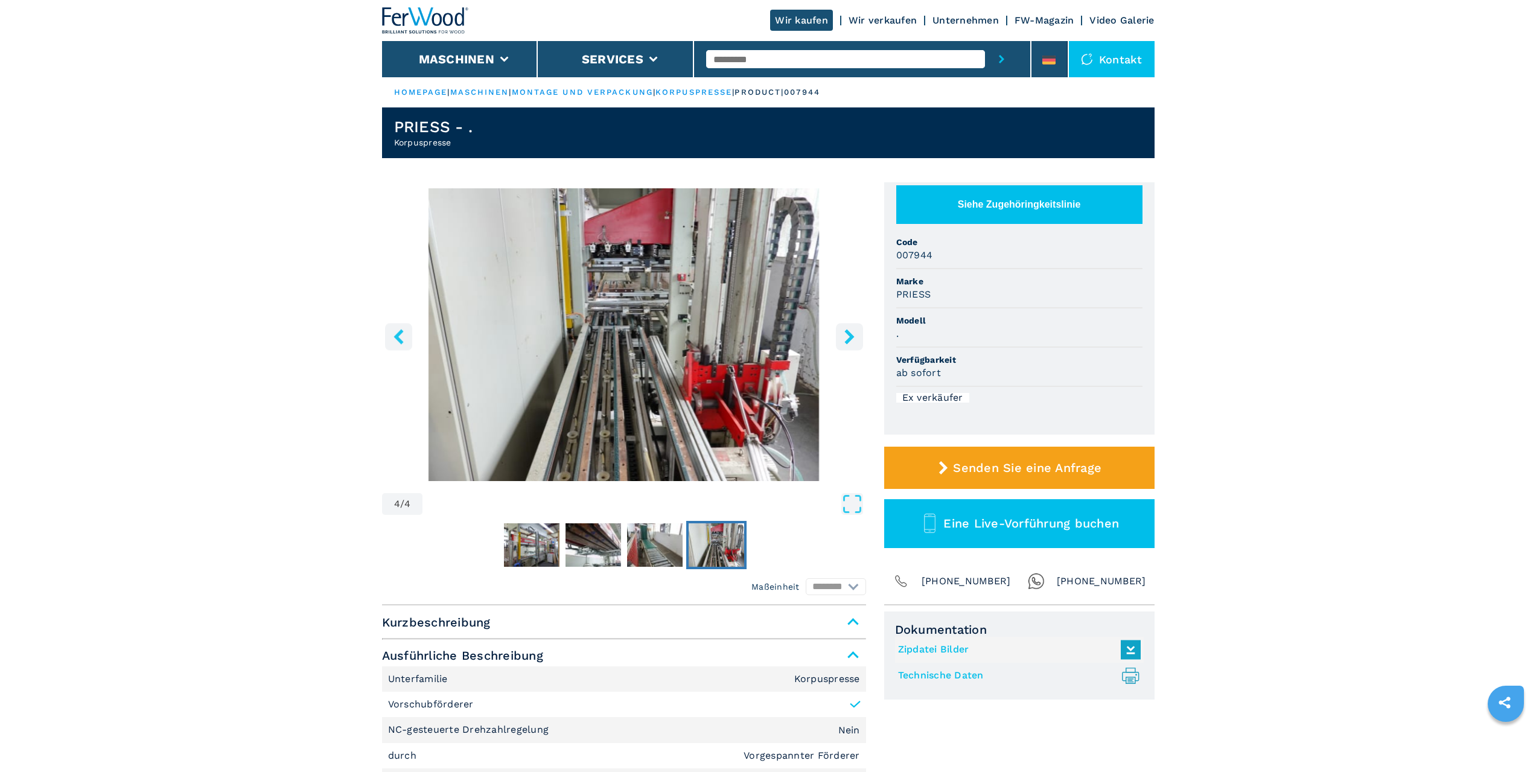
click at [401, 337] on icon "left-button" at bounding box center [398, 336] width 15 height 15
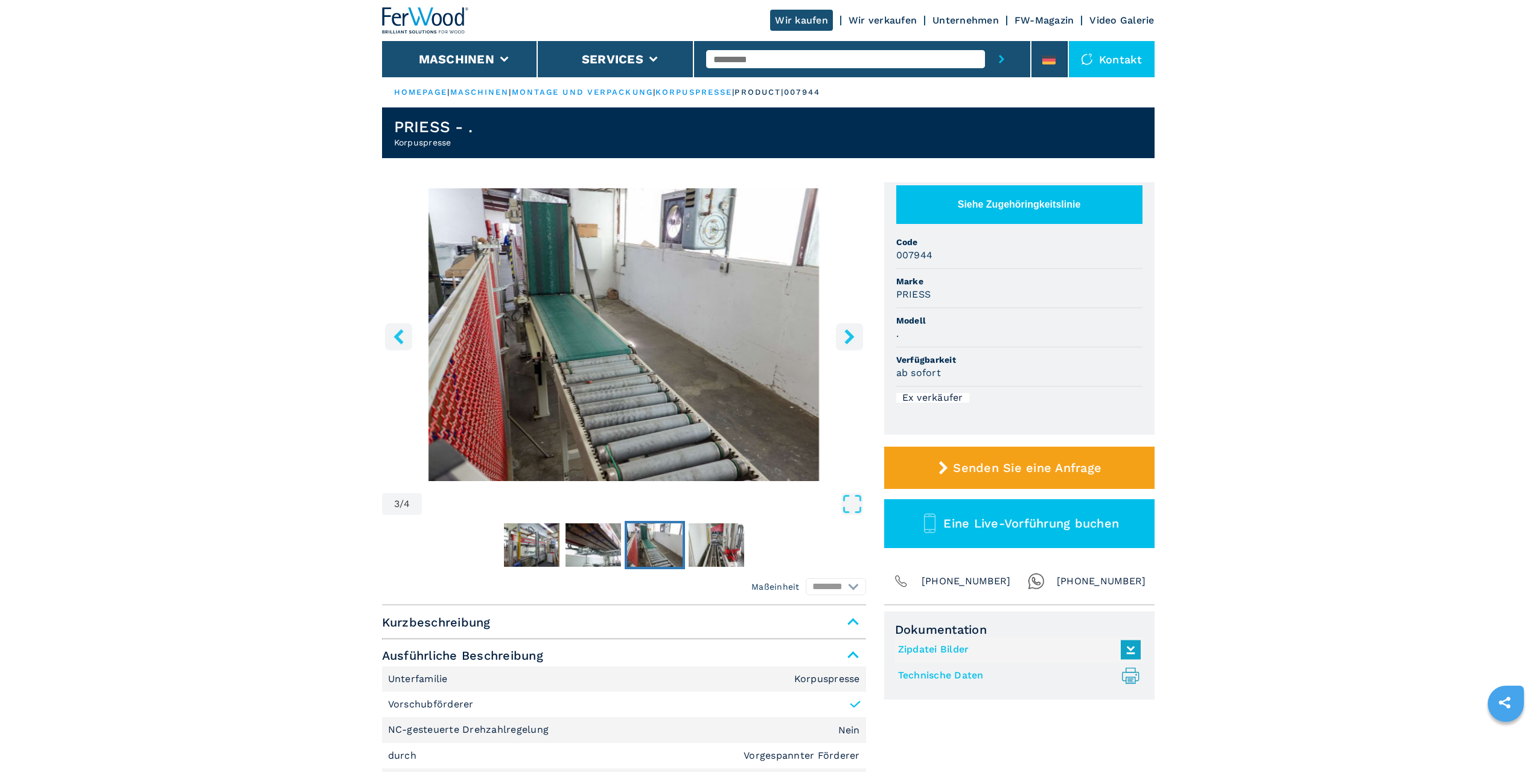
click at [401, 337] on icon "left-button" at bounding box center [398, 336] width 15 height 15
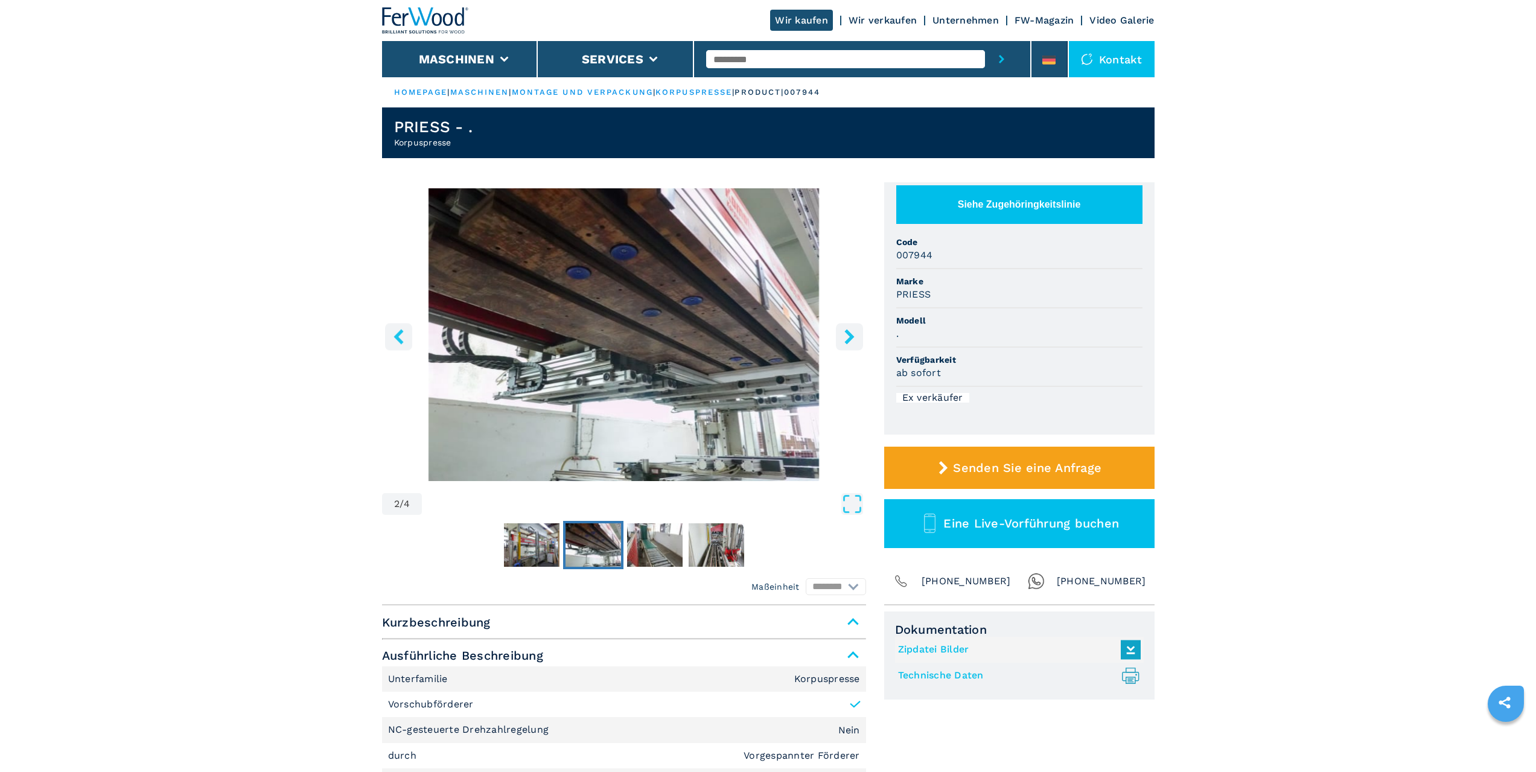
click at [401, 337] on icon "left-button" at bounding box center [398, 336] width 15 height 15
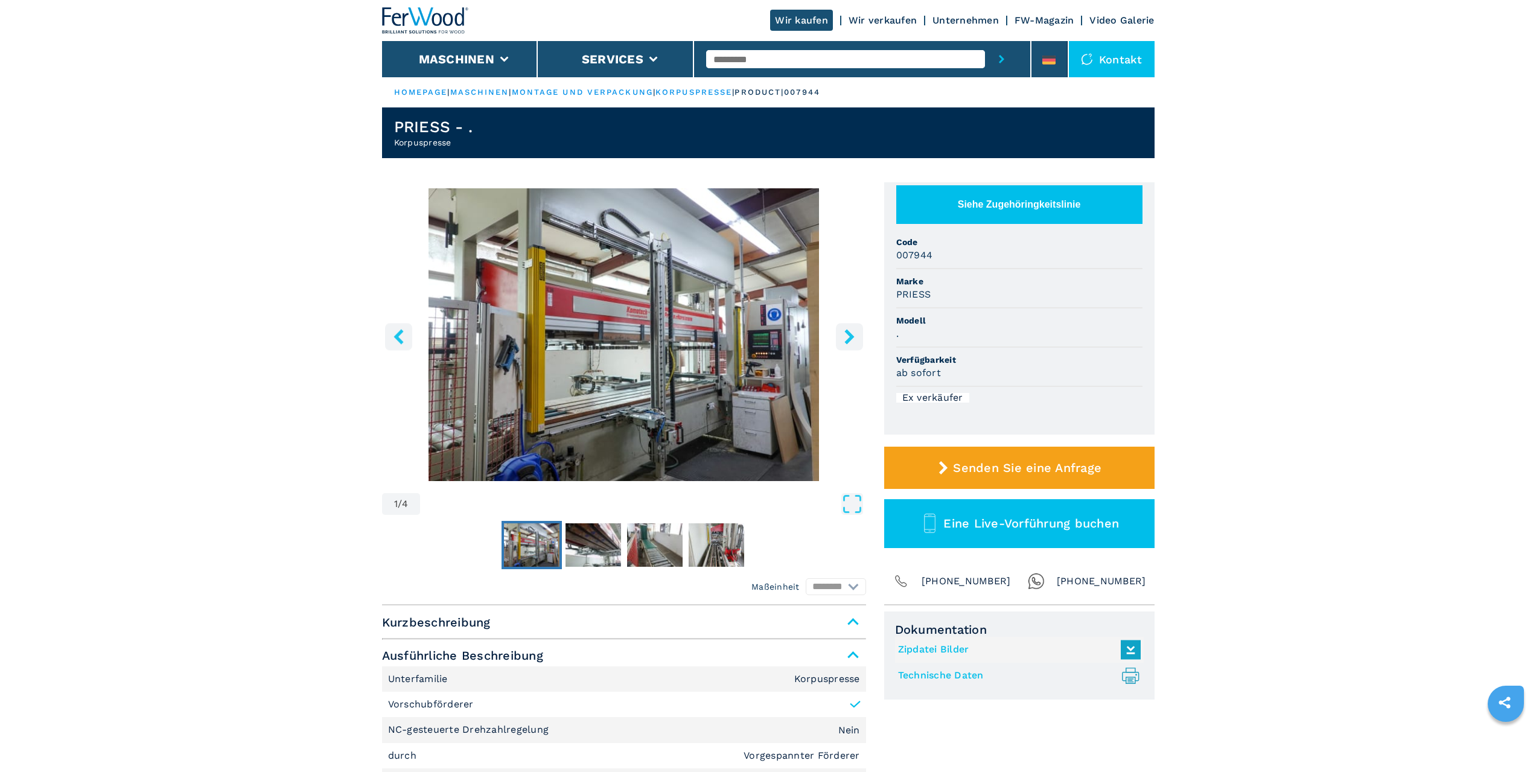
click at [401, 337] on icon "left-button" at bounding box center [398, 336] width 15 height 15
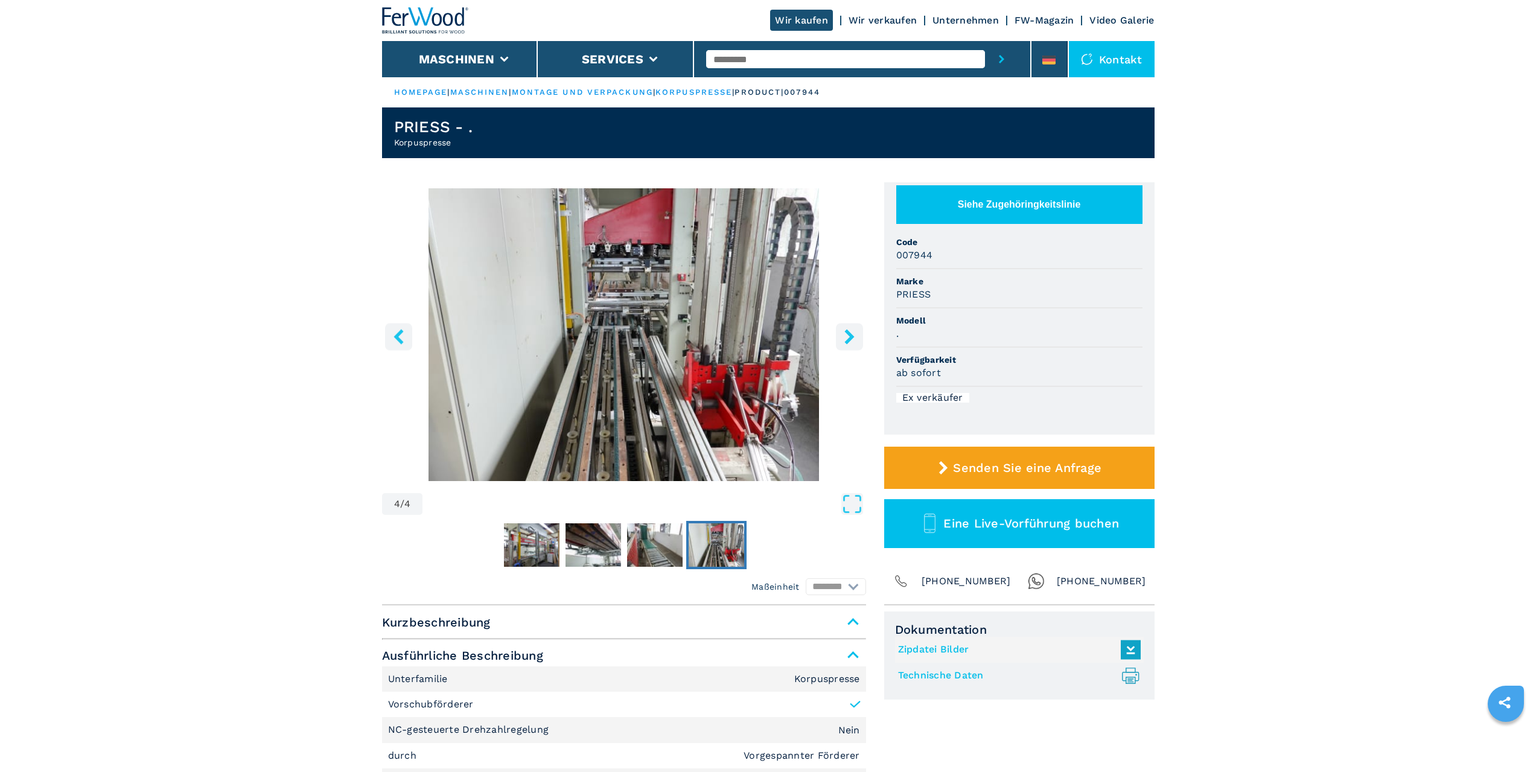
click at [401, 337] on icon "left-button" at bounding box center [398, 336] width 15 height 15
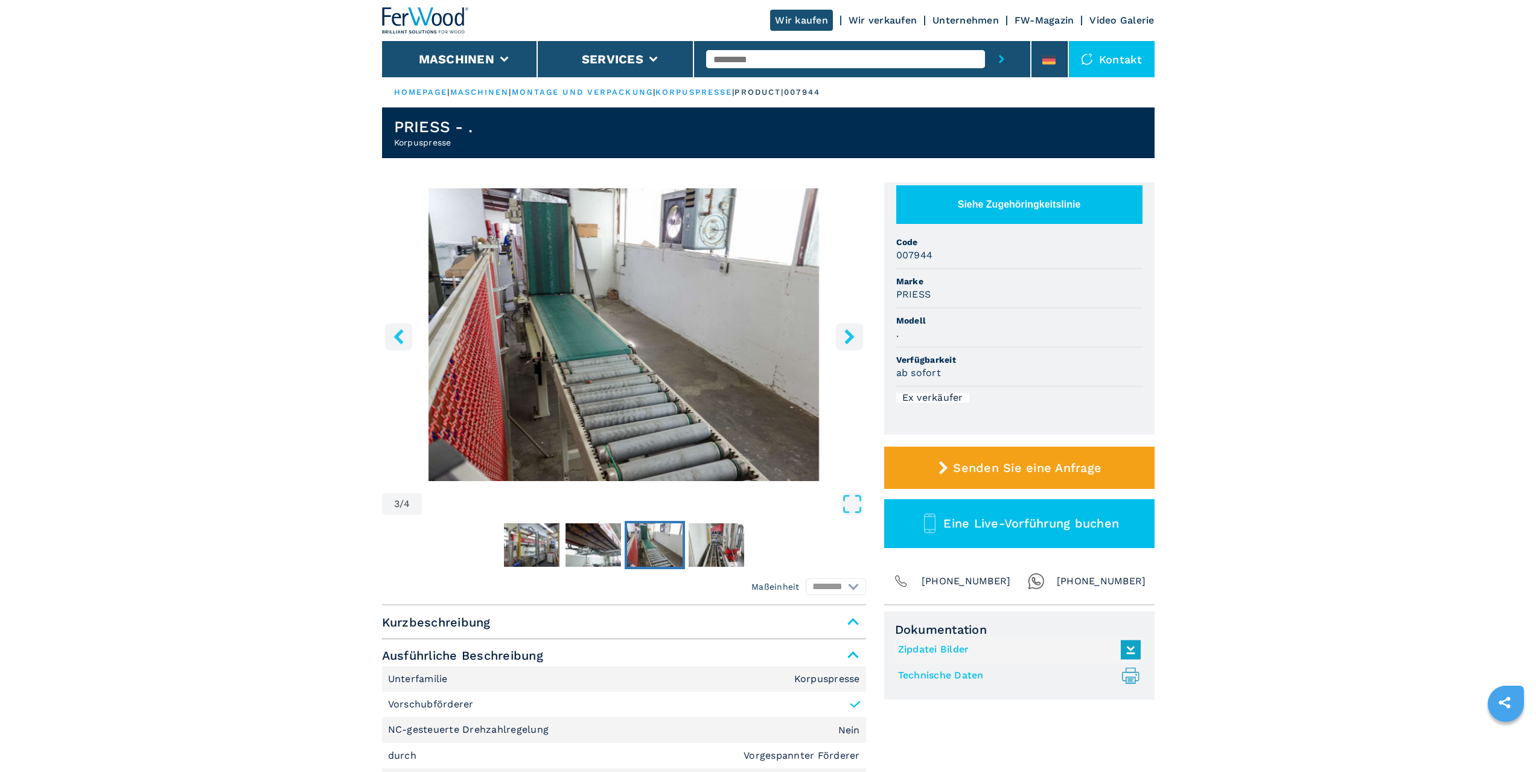
click at [401, 337] on icon "left-button" at bounding box center [398, 336] width 15 height 15
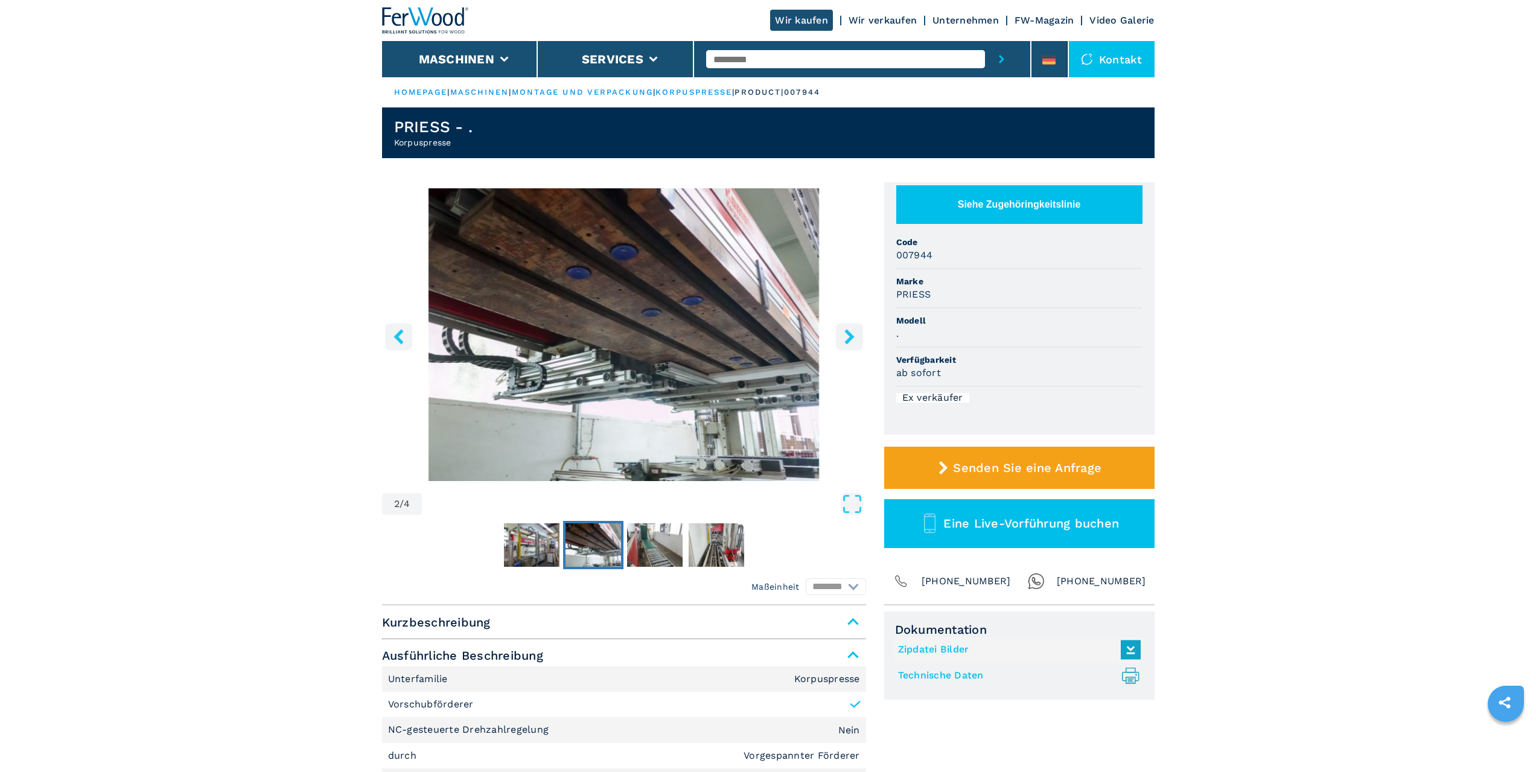
click at [401, 337] on icon "left-button" at bounding box center [398, 336] width 15 height 15
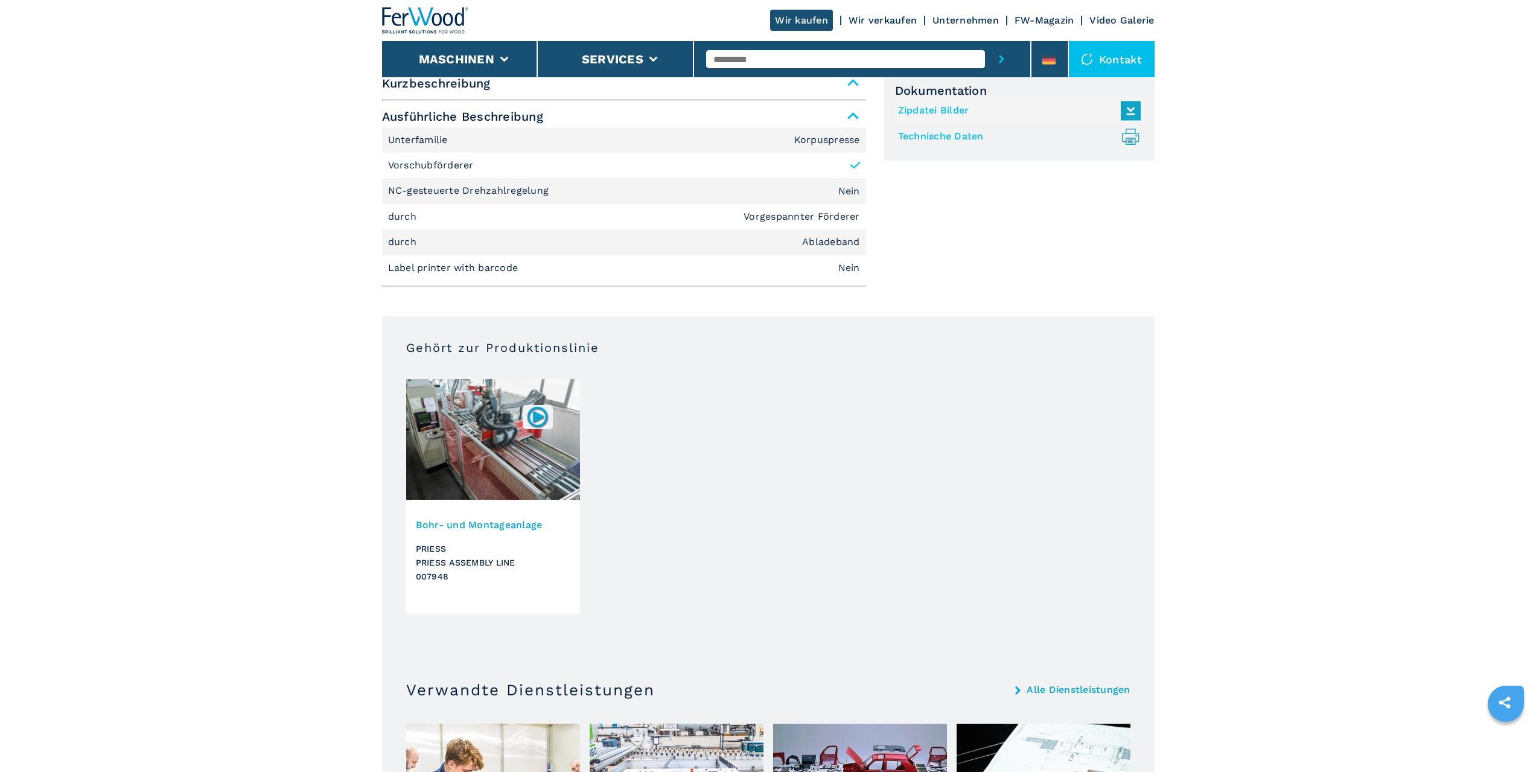
scroll to position [543, 0]
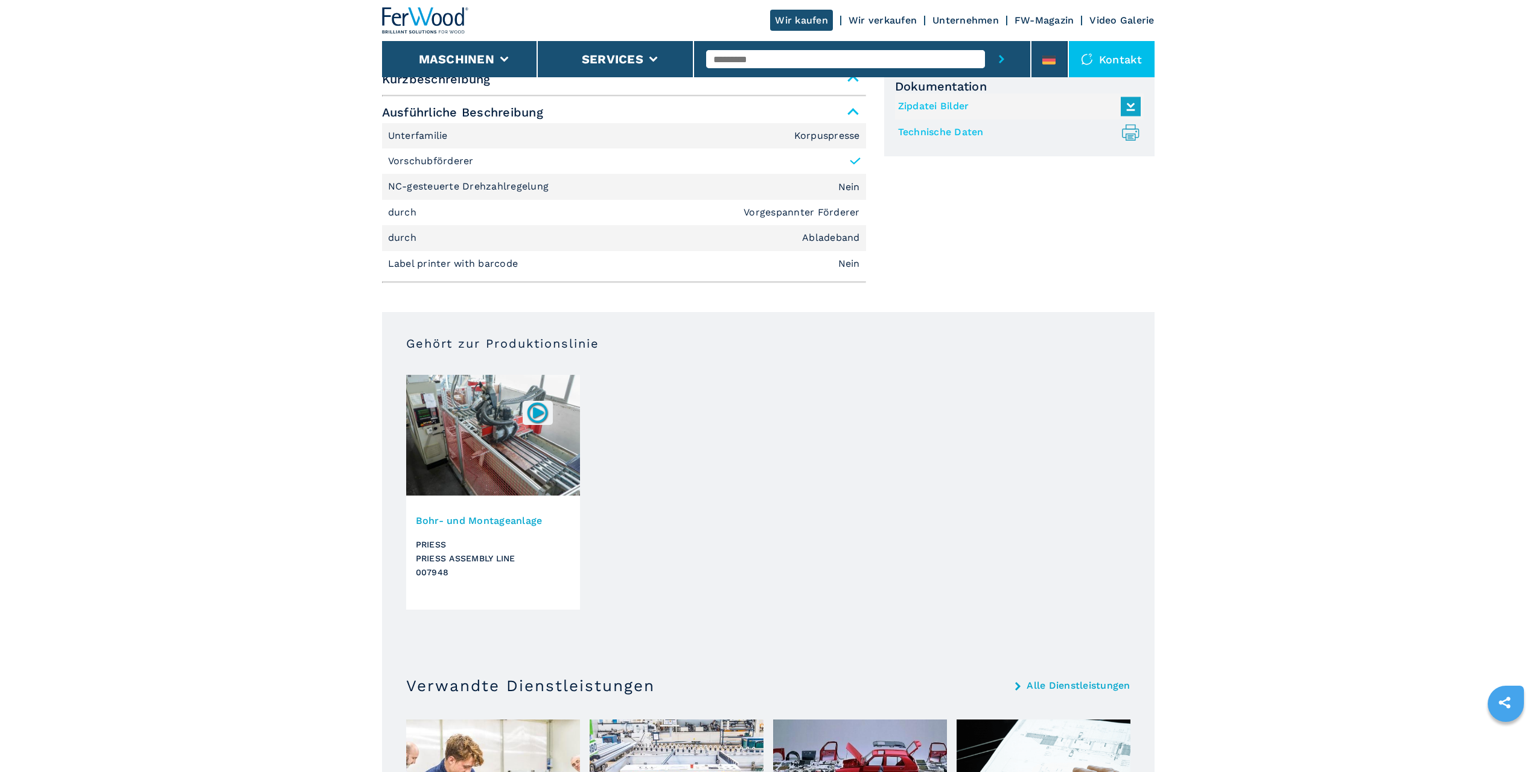
click at [495, 434] on img at bounding box center [493, 435] width 174 height 121
